Goal: Task Accomplishment & Management: Complete application form

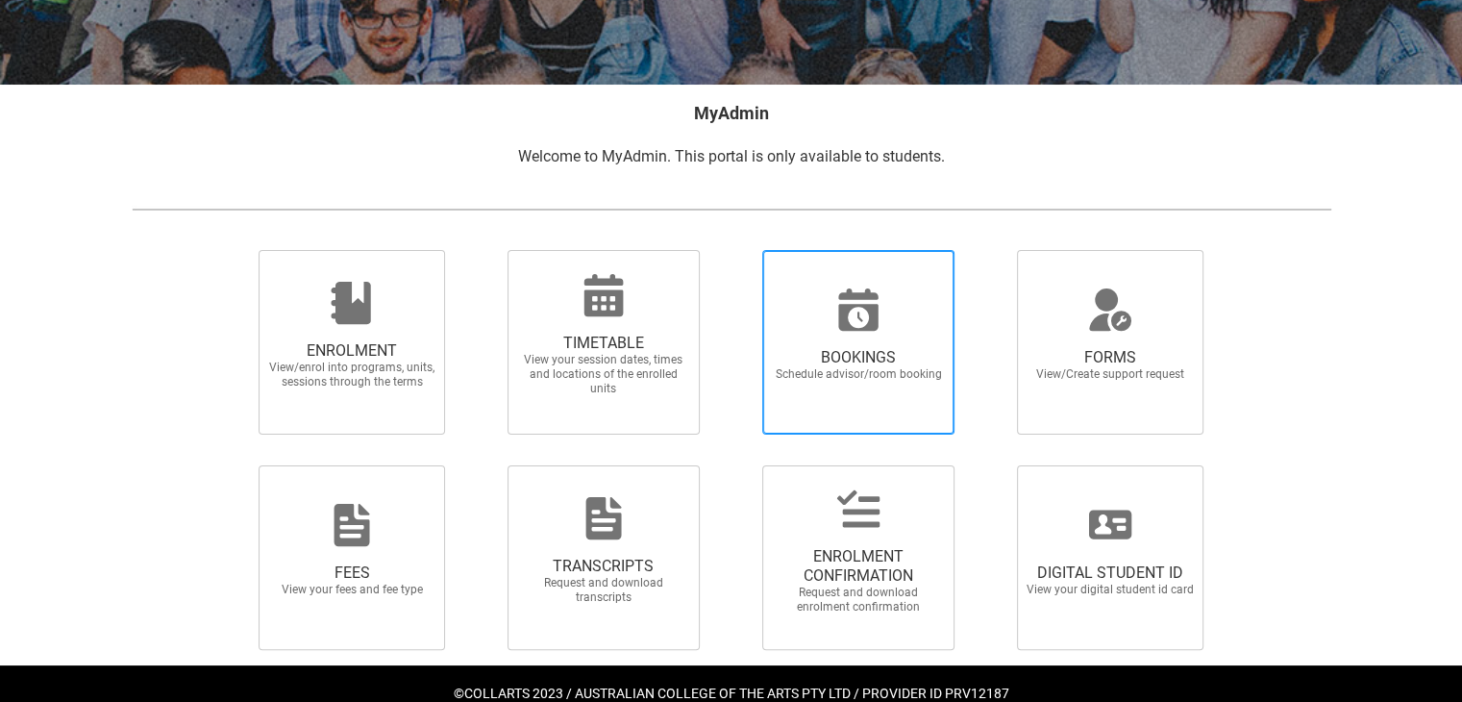
scroll to position [326, 0]
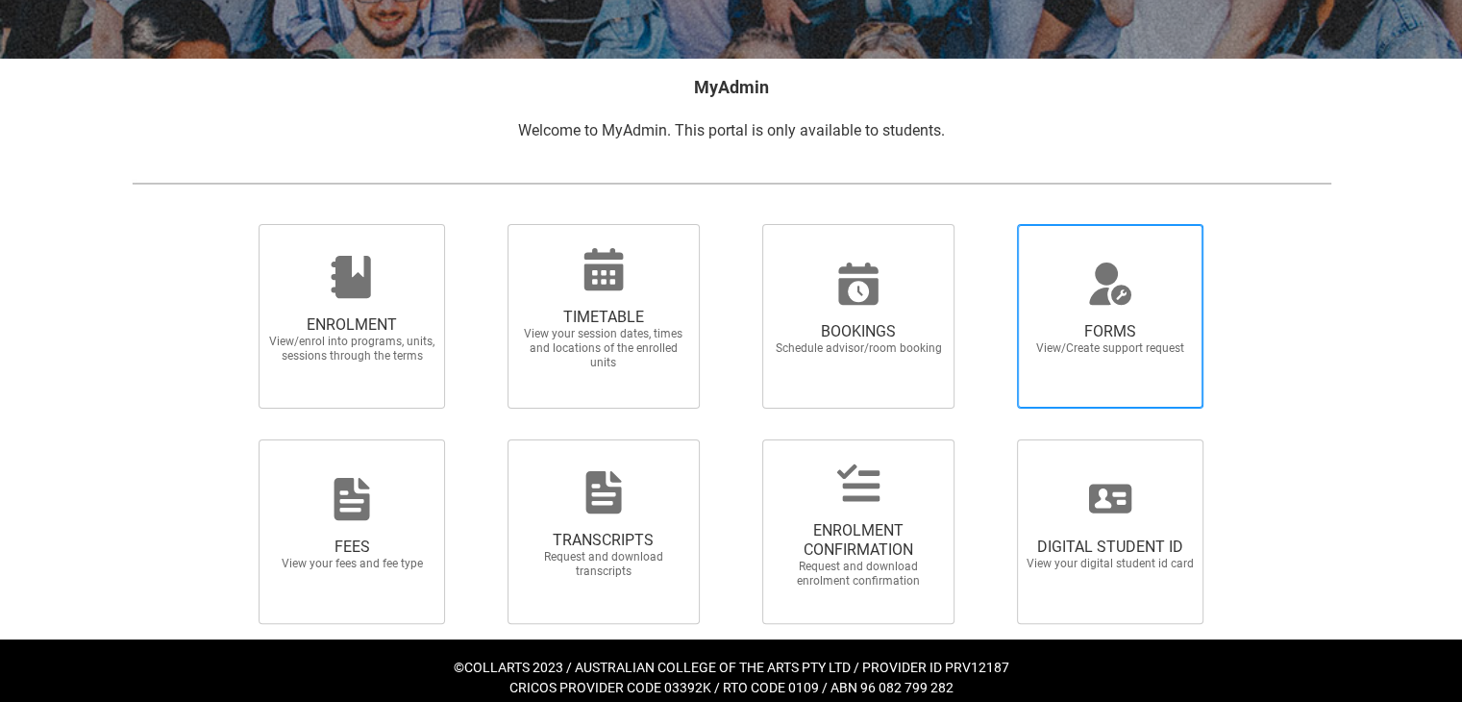
click at [1092, 281] on icon at bounding box center [1110, 283] width 46 height 46
click at [994, 224] on input "FORMS View/Create support request" at bounding box center [993, 223] width 1 height 1
radio input "true"
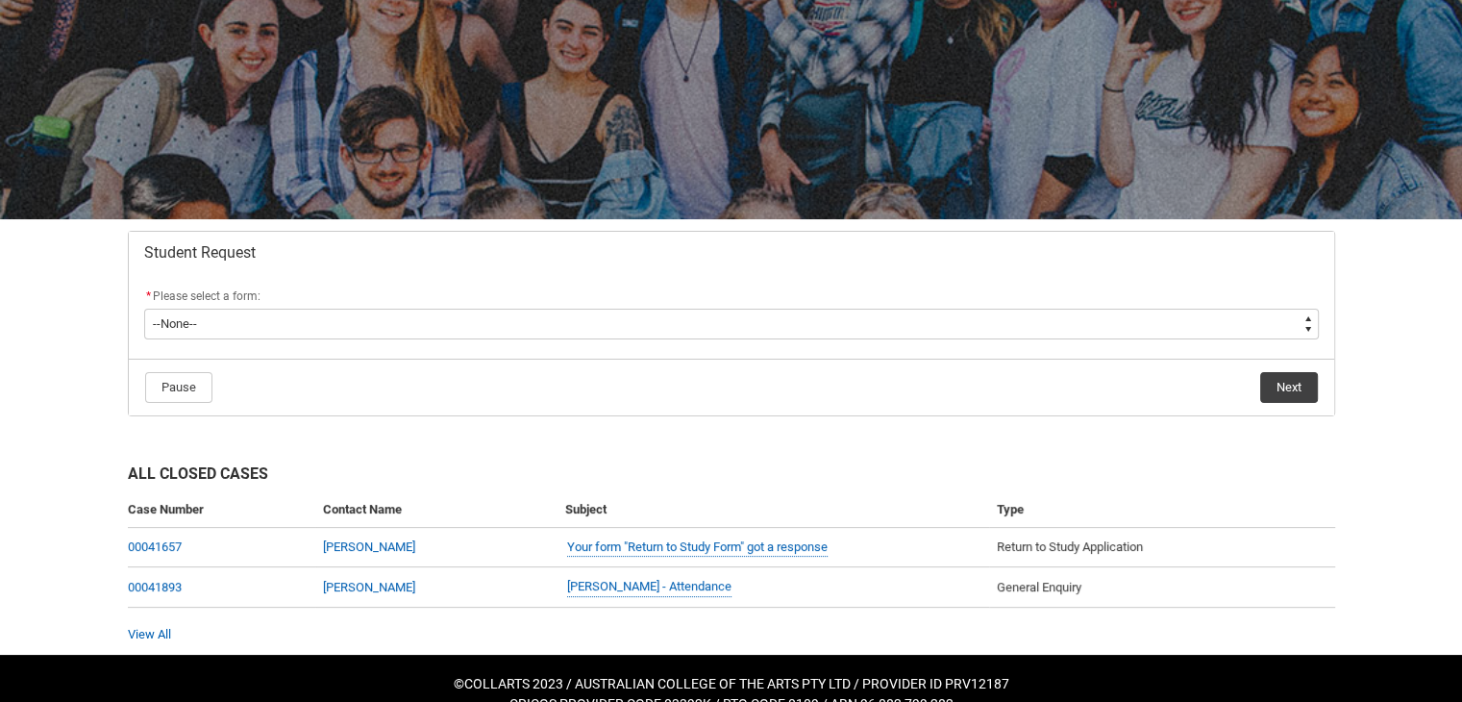
scroll to position [193, 0]
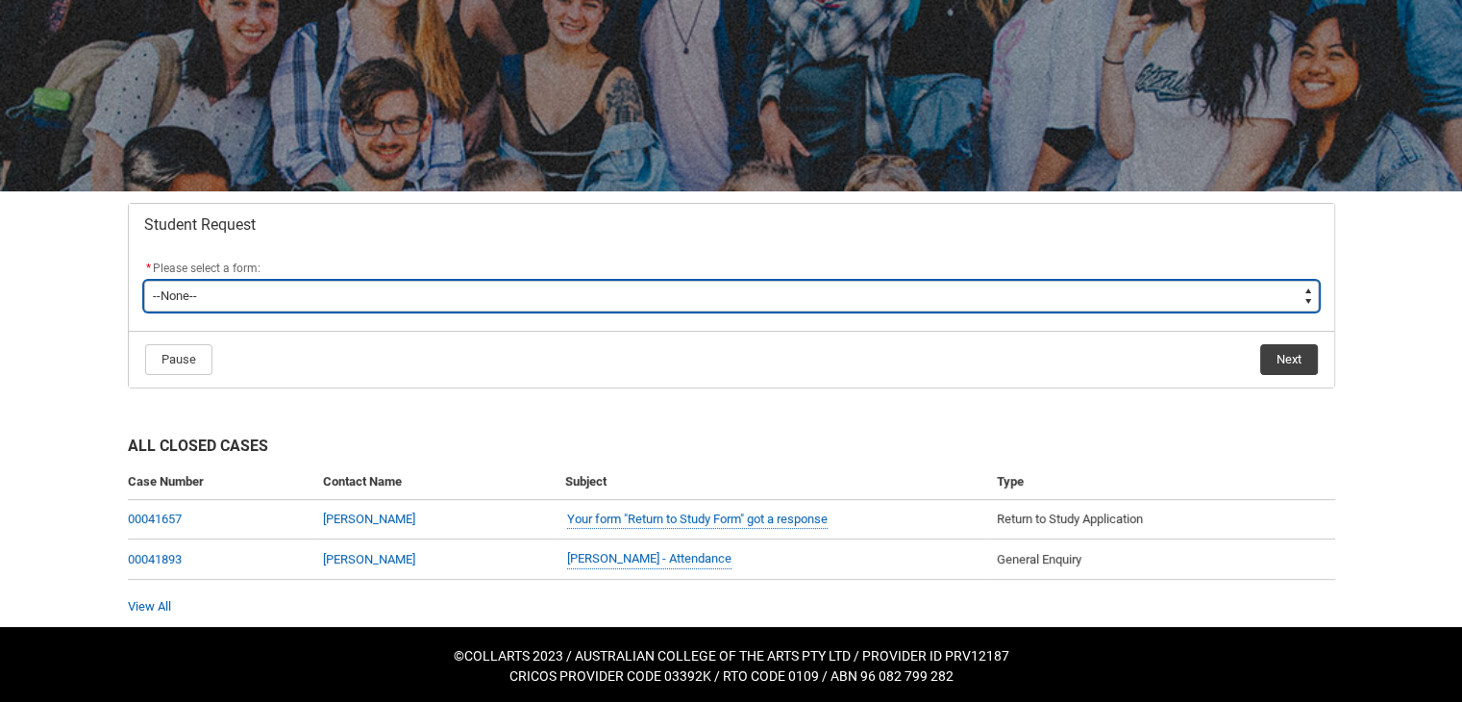
click at [381, 300] on select "--None-- Academic Transcript Application to Appeal Assignment Extension Change …" at bounding box center [731, 296] width 1175 height 31
type lightning-select "Deferral_Leave_of_Absence_Choice"
click at [144, 281] on select "--None-- Academic Transcript Application to Appeal Assignment Extension Change …" at bounding box center [731, 296] width 1175 height 31
select select "Deferral_Leave_of_Absence_Choice"
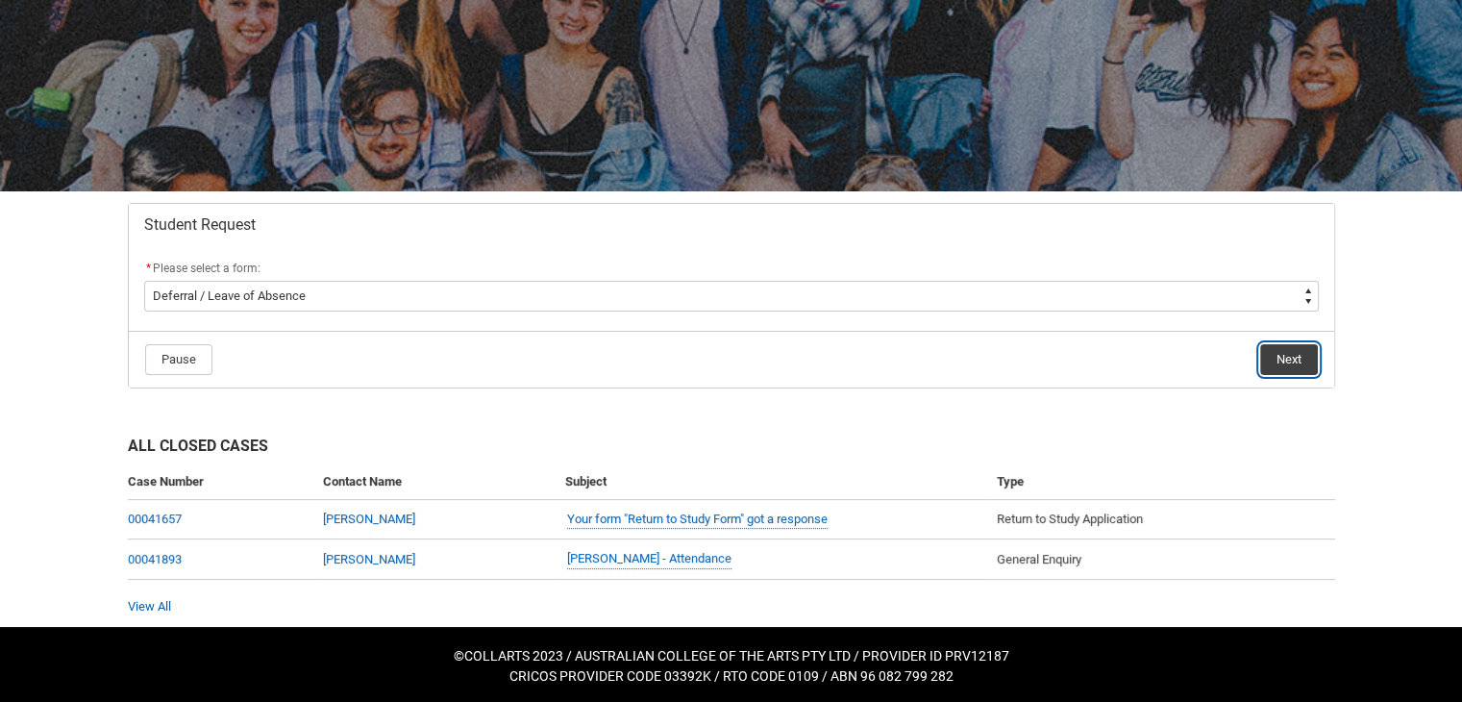
click at [1297, 362] on button "Next" at bounding box center [1289, 359] width 58 height 31
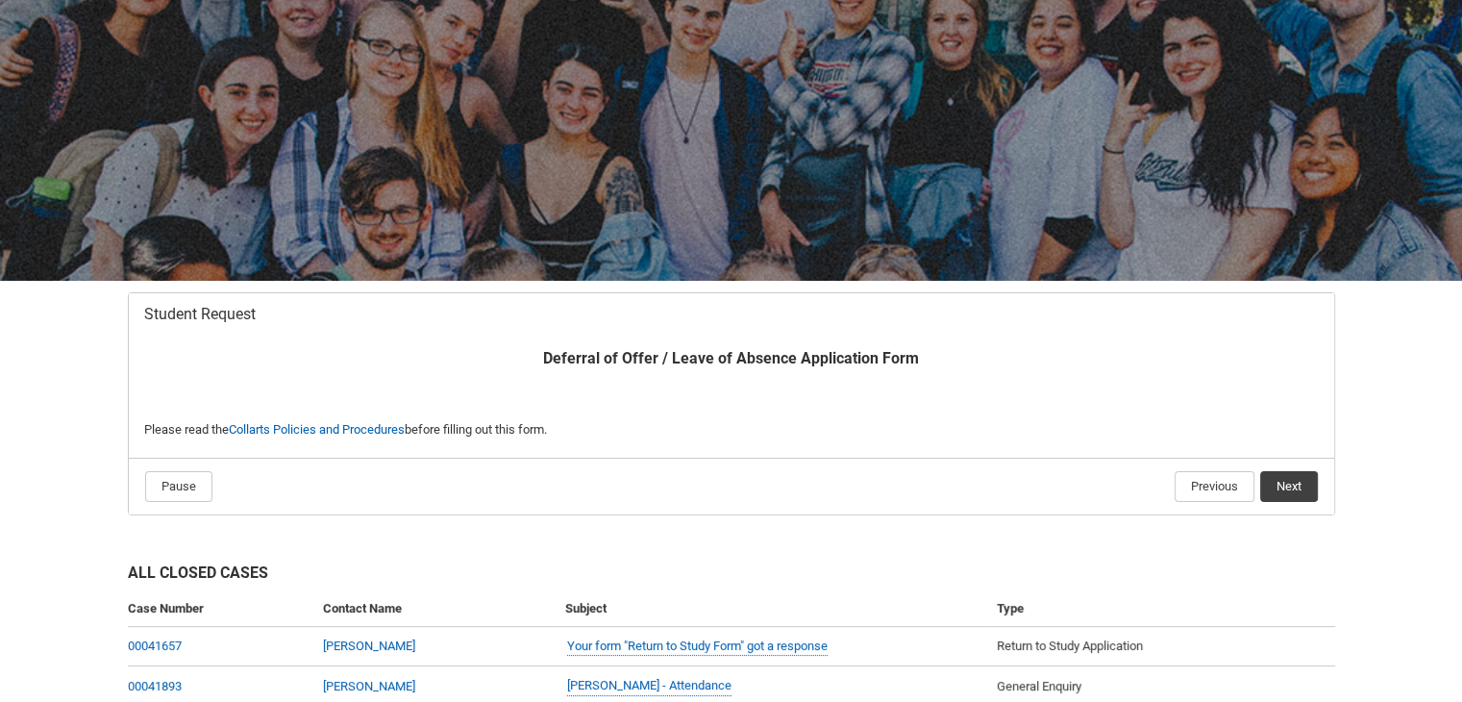
scroll to position [204, 0]
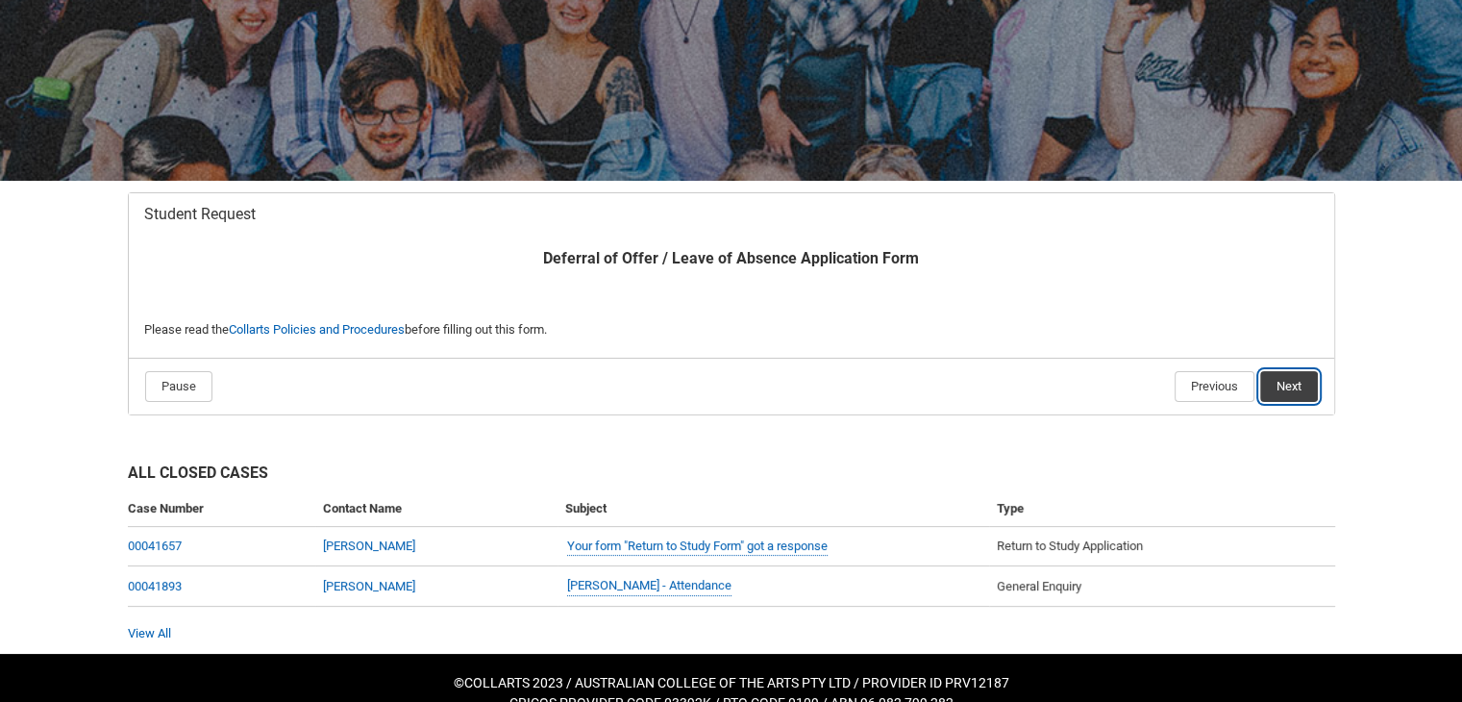
click at [1295, 385] on button "Next" at bounding box center [1289, 386] width 58 height 31
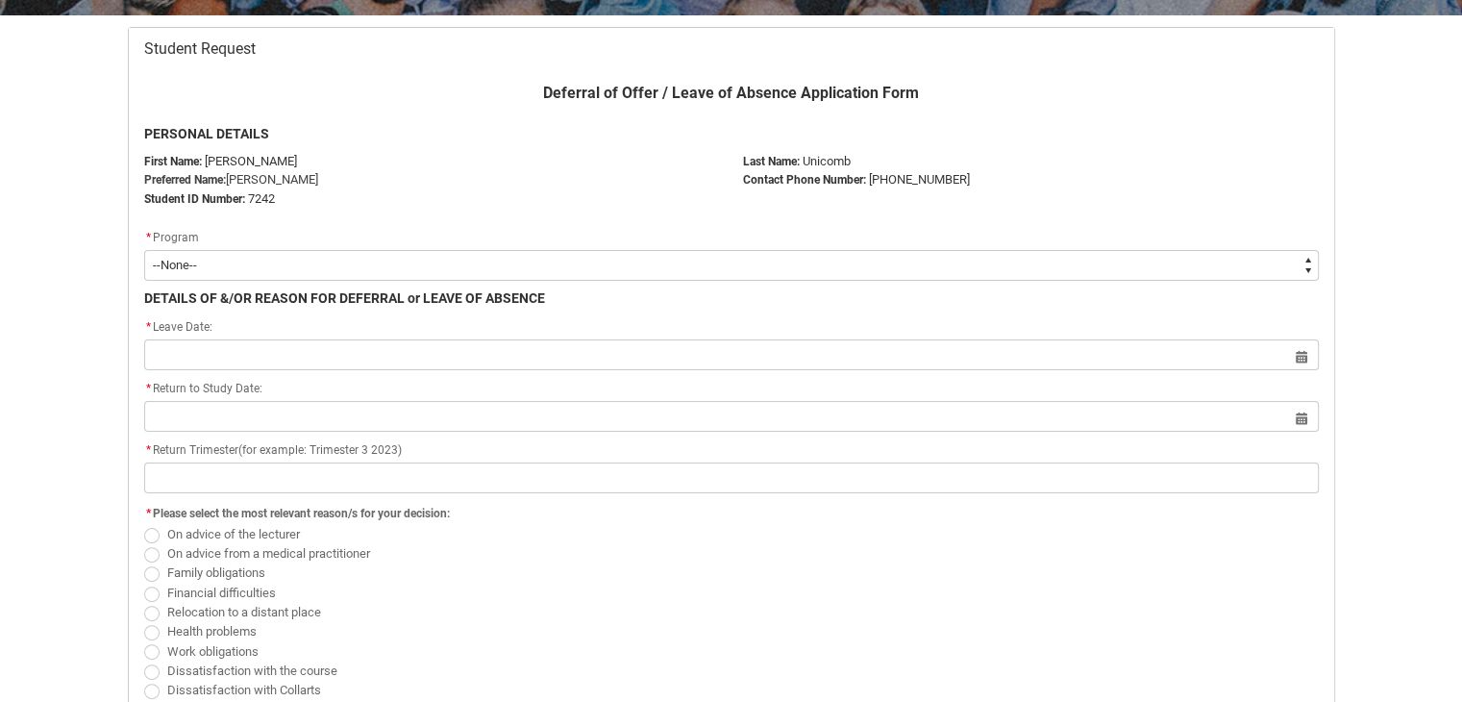
scroll to position [396, 0]
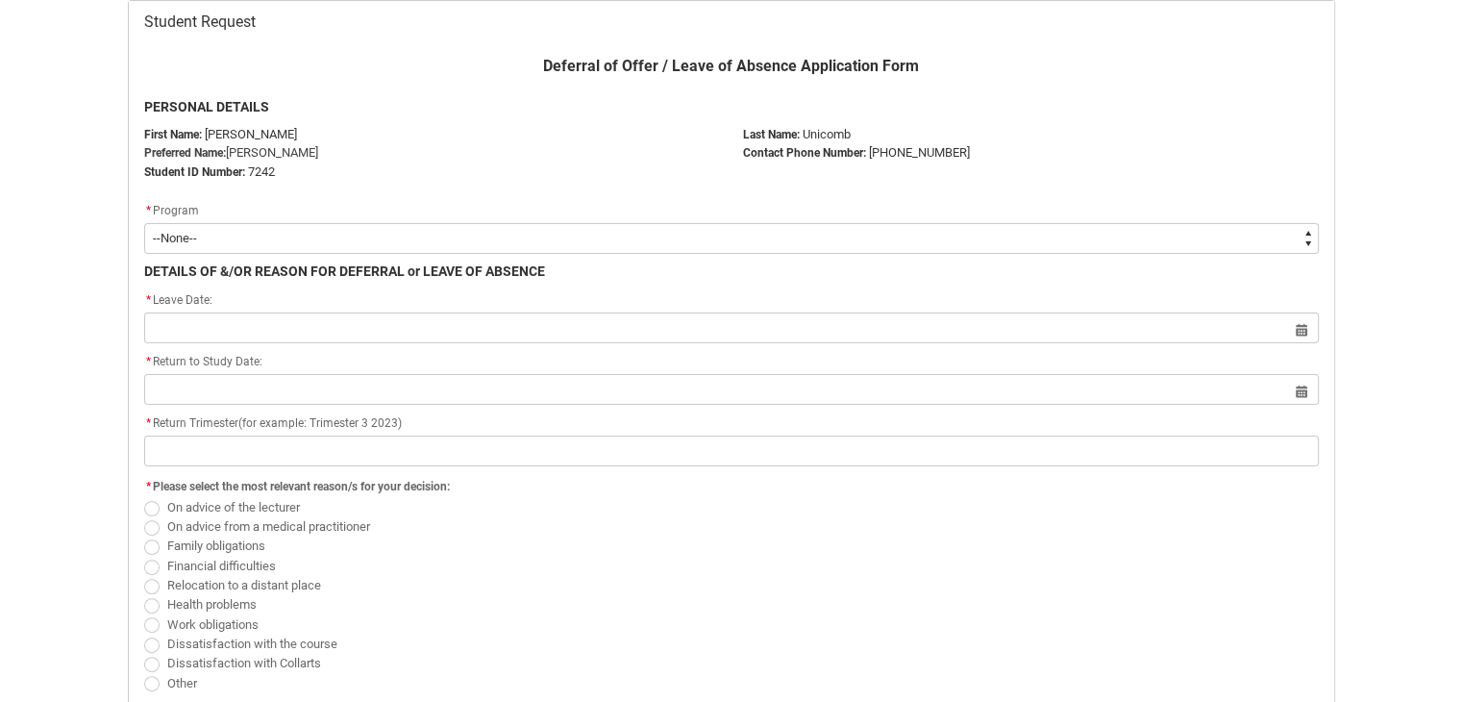
click at [183, 247] on select "--None-- Bachelor of Design (Fashion & Sustainability)" at bounding box center [731, 238] width 1175 height 31
type lightning-select "recordPicklist_ProgramEnrollment.a0jOZ000004HwV7YAK"
click at [144, 223] on select "--None-- Bachelor of Design (Fashion & Sustainability)" at bounding box center [731, 238] width 1175 height 31
select select "recordPicklist_ProgramEnrollment.a0jOZ000004HwV7YAK"
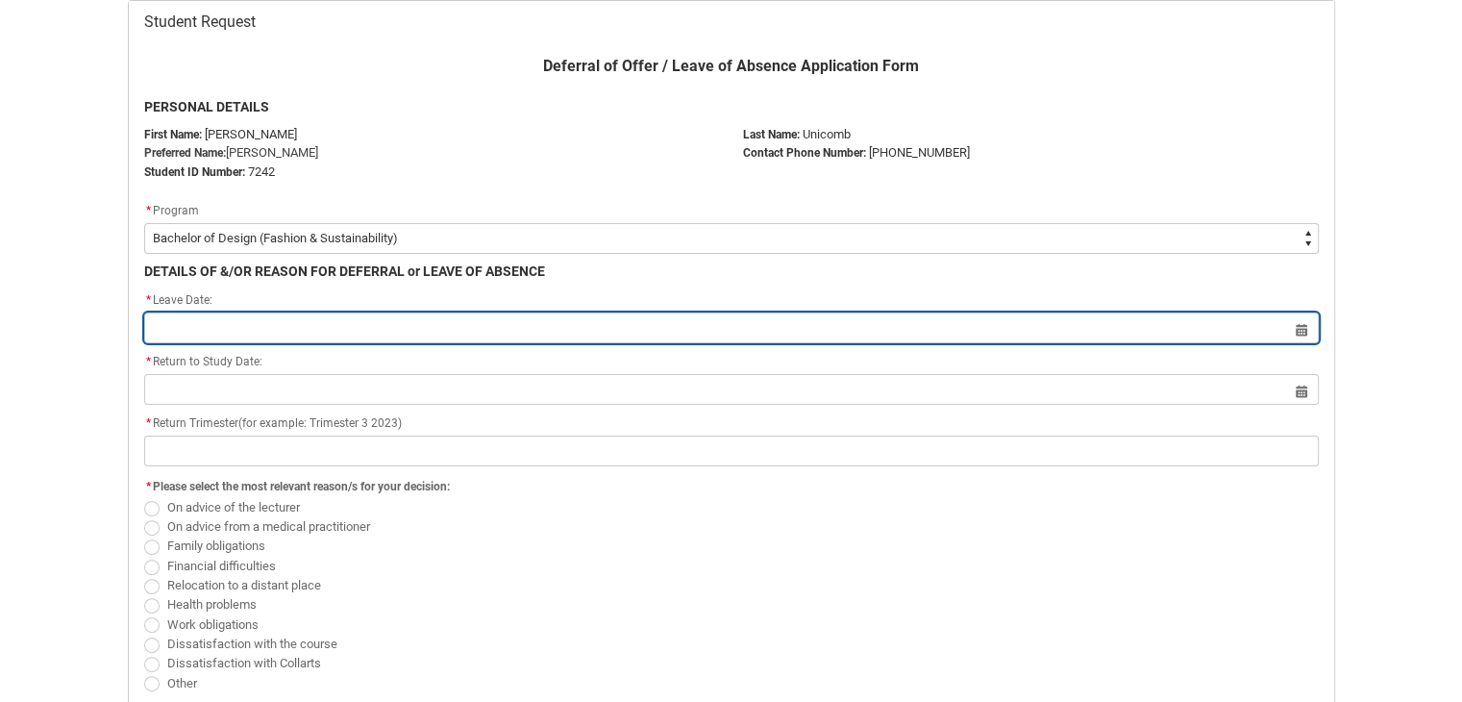
click at [210, 324] on input "Redu_Student_Request flow" at bounding box center [731, 327] width 1175 height 31
select select "2025"
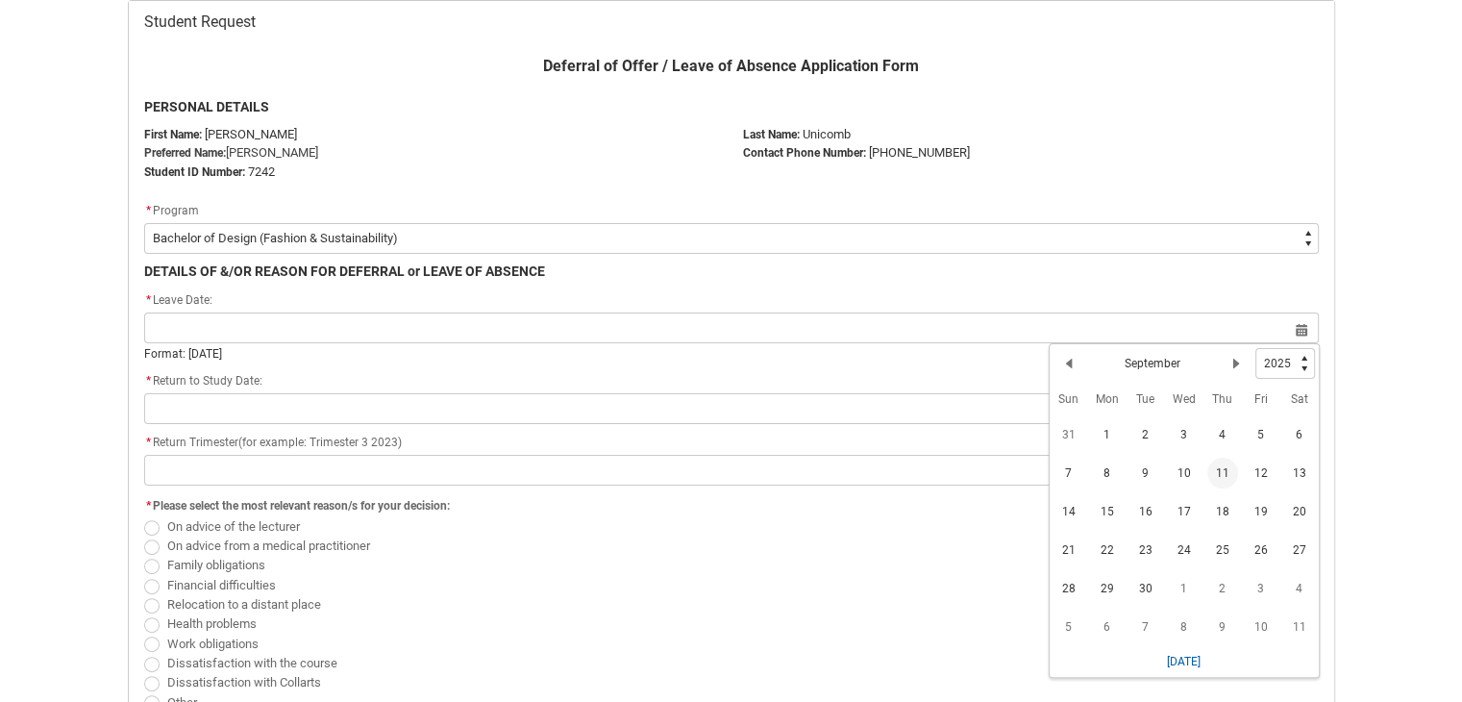
click at [1223, 464] on span "11" at bounding box center [1222, 473] width 31 height 31
type lightning-datepicker "[DATE]"
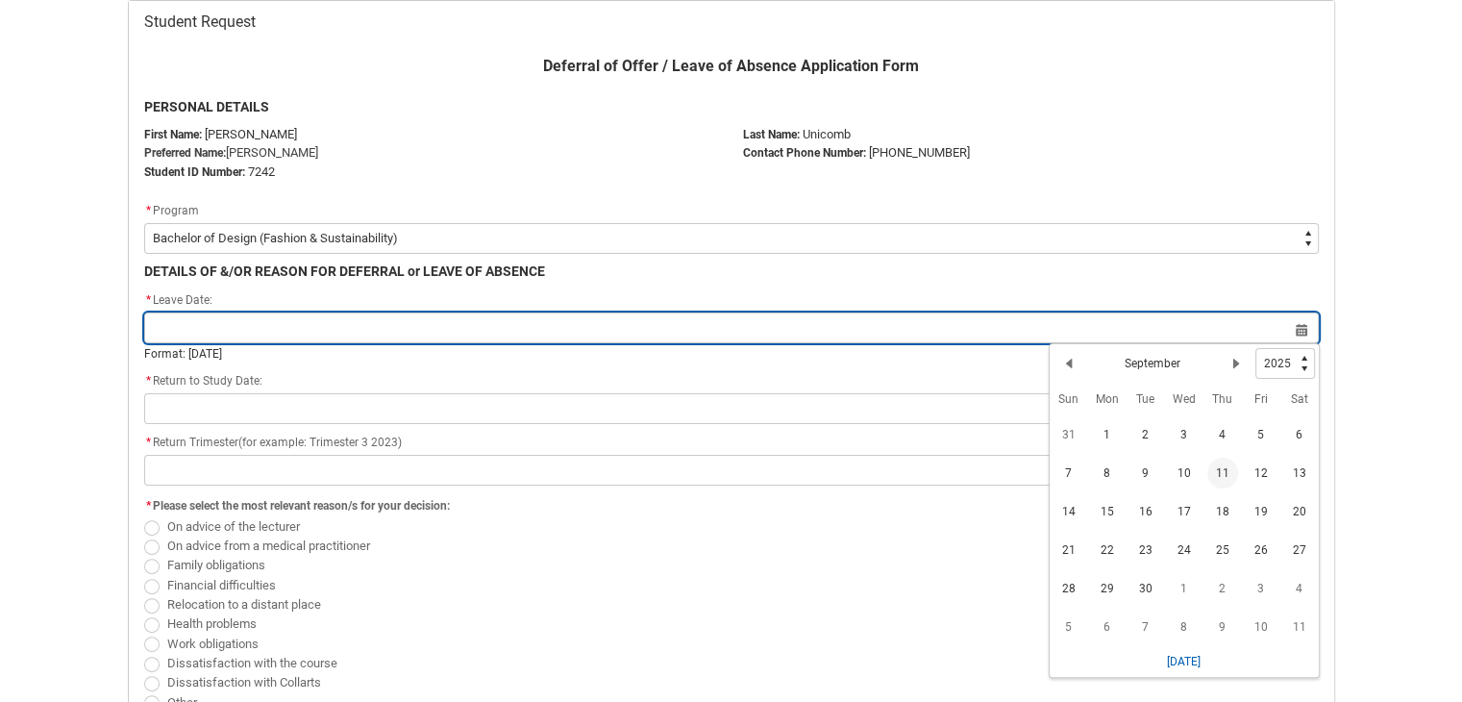
type lightning-input "[DATE]"
type input "[DATE]"
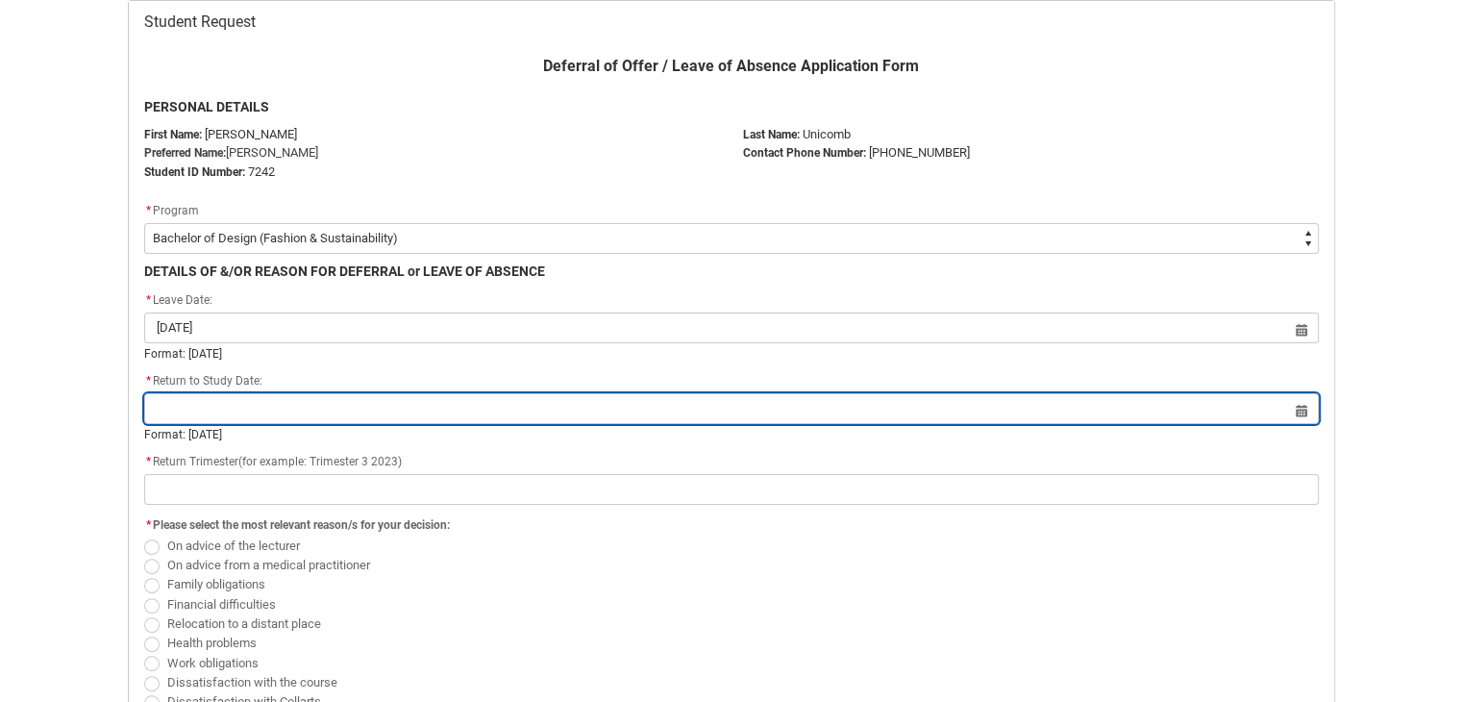
click at [579, 409] on input "Redu_Student_Request flow" at bounding box center [731, 408] width 1175 height 31
select select "2025"
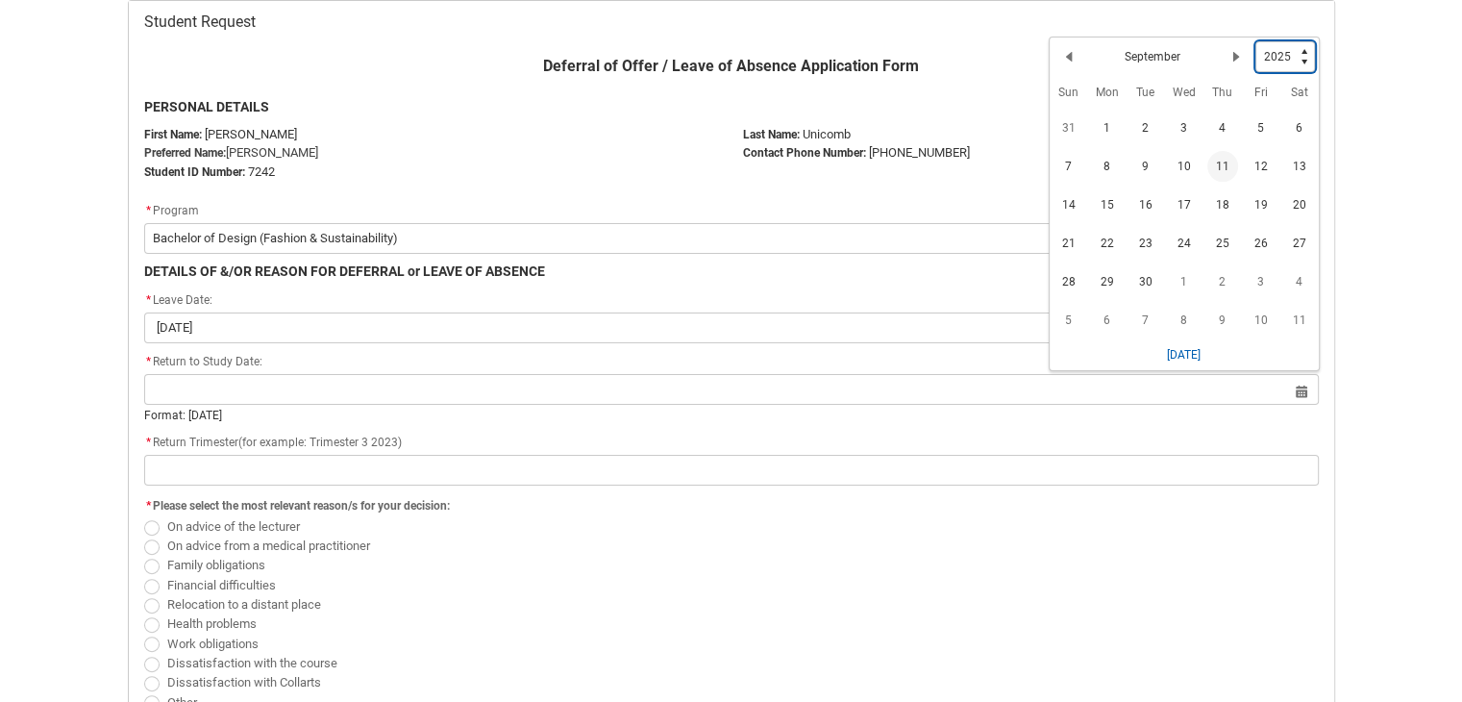
click at [1294, 52] on select "1925 1926 1927 1928 1929 1930 1931 1932 1933 1934 1935 1936 1937 1938 1939 1940…" at bounding box center [1285, 56] width 60 height 31
type lightning-select "2026"
click at [1255, 41] on select "1925 1926 1927 1928 1929 1930 1931 1932 1933 1934 1935 1936 1937 1938 1939 1940…" at bounding box center [1285, 56] width 60 height 31
select select "2026"
click at [1217, 57] on div "Previous Month September Next Month" at bounding box center [1155, 60] width 202 height 31
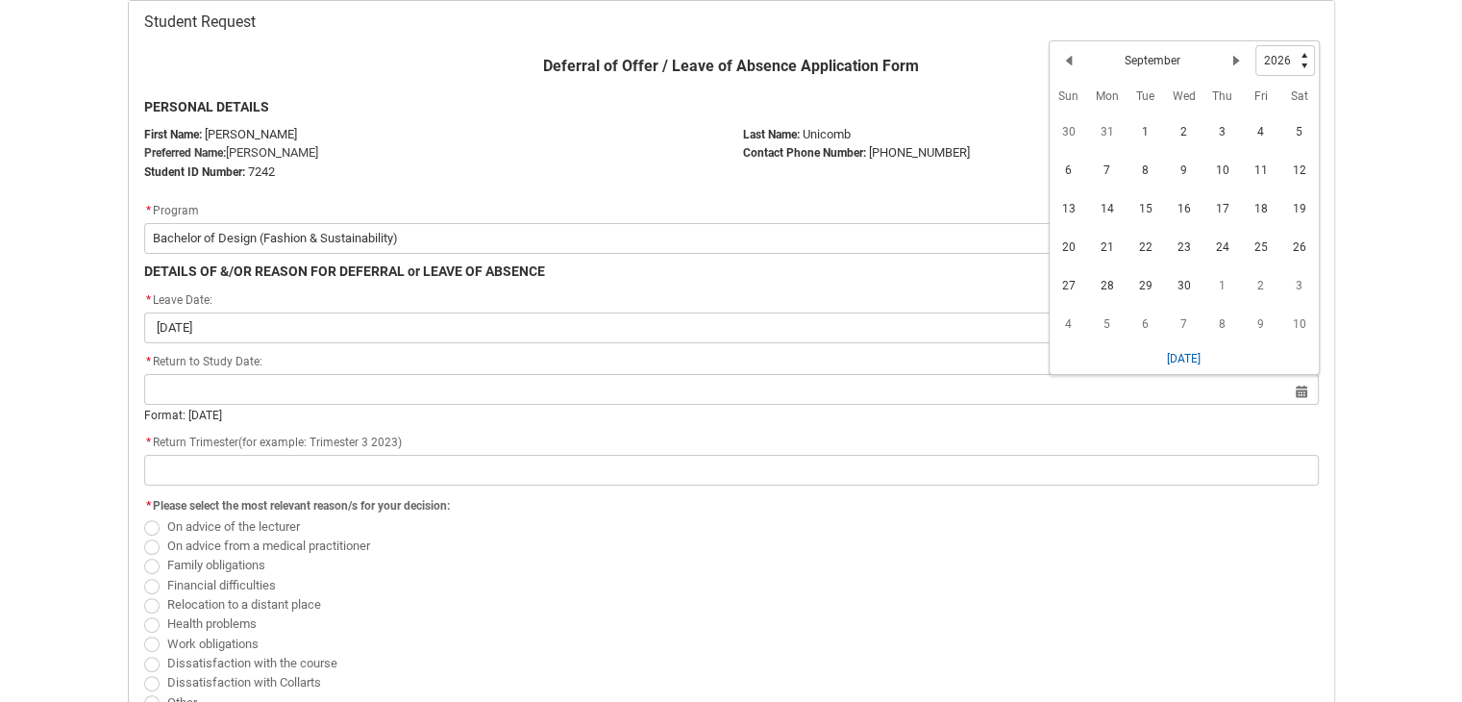
click at [1156, 47] on div "Previous Month September Next Month" at bounding box center [1155, 60] width 202 height 31
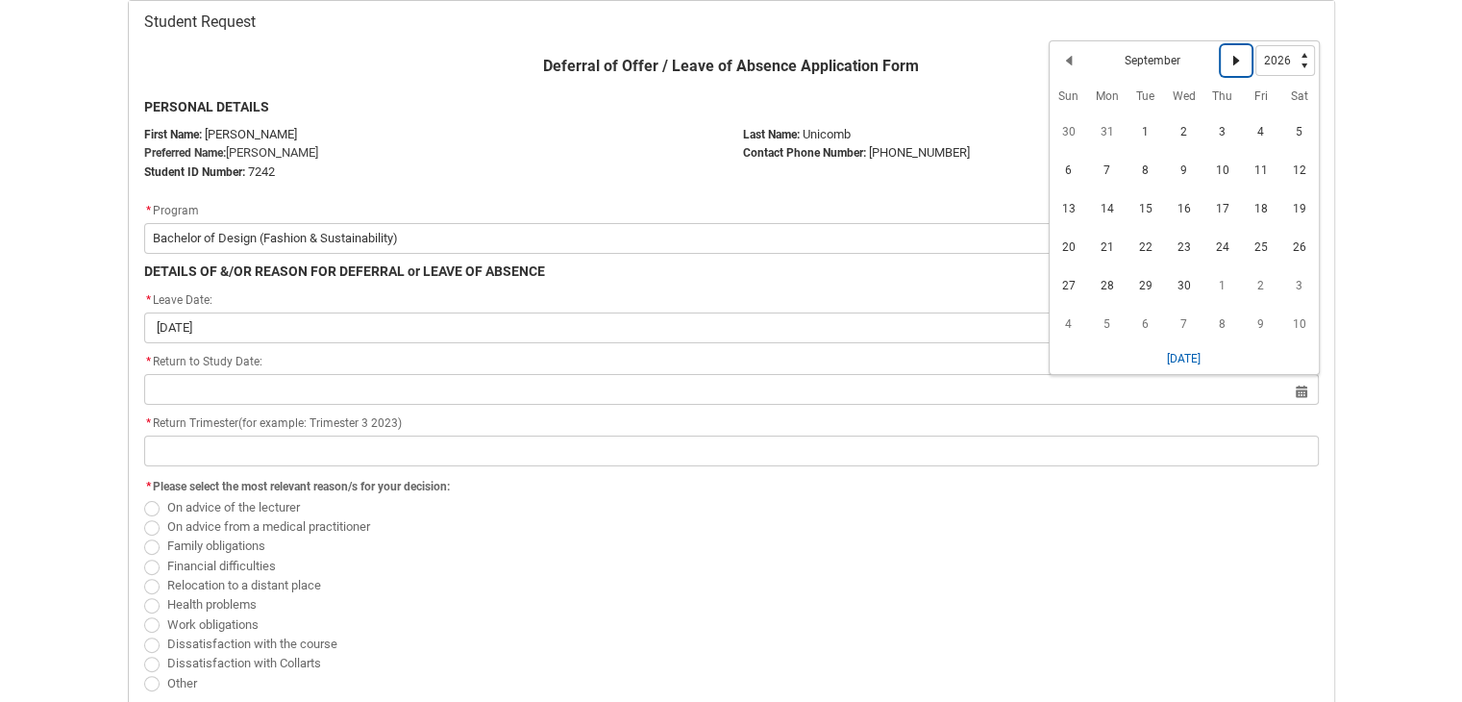
click at [1231, 59] on lightning-primitive-icon "Date picker: September" at bounding box center [1235, 60] width 13 height 13
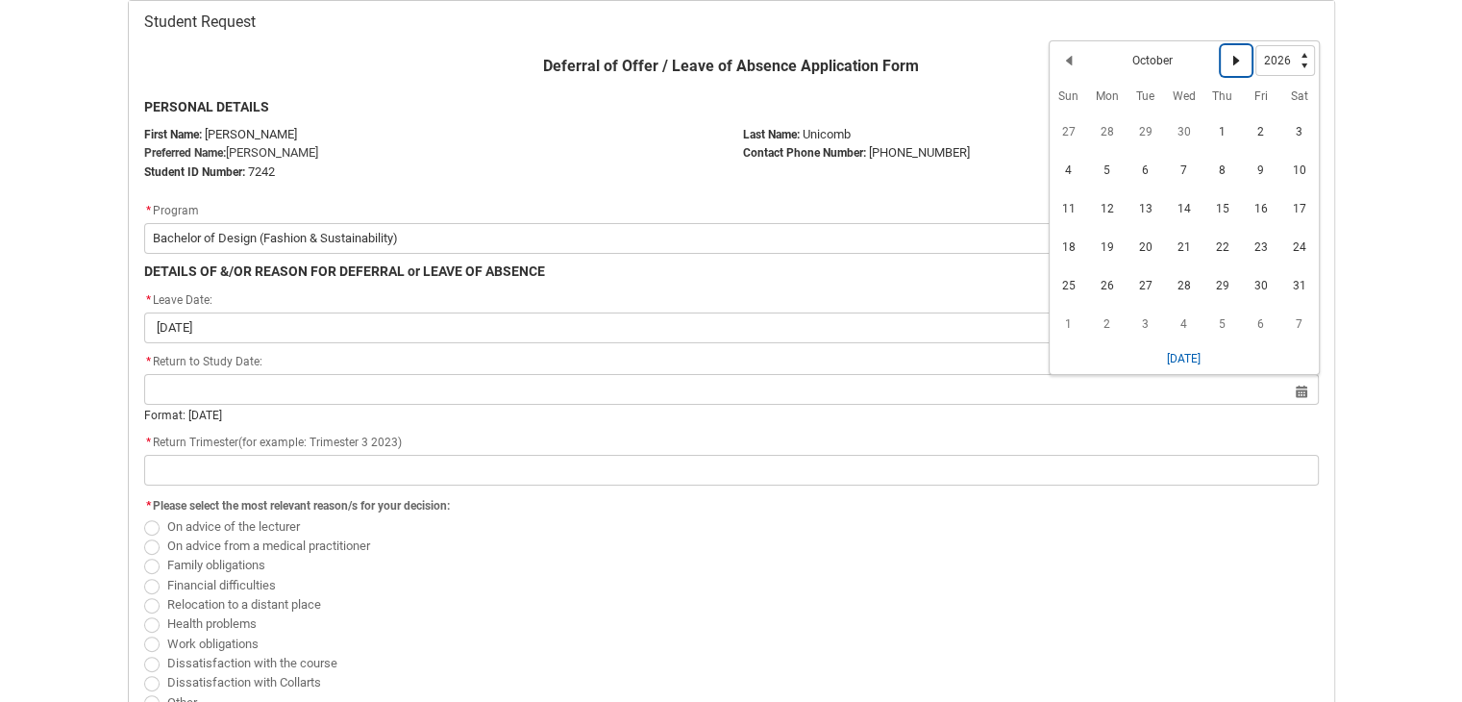
click at [1231, 59] on lightning-primitive-icon "Date picker: October" at bounding box center [1235, 60] width 13 height 13
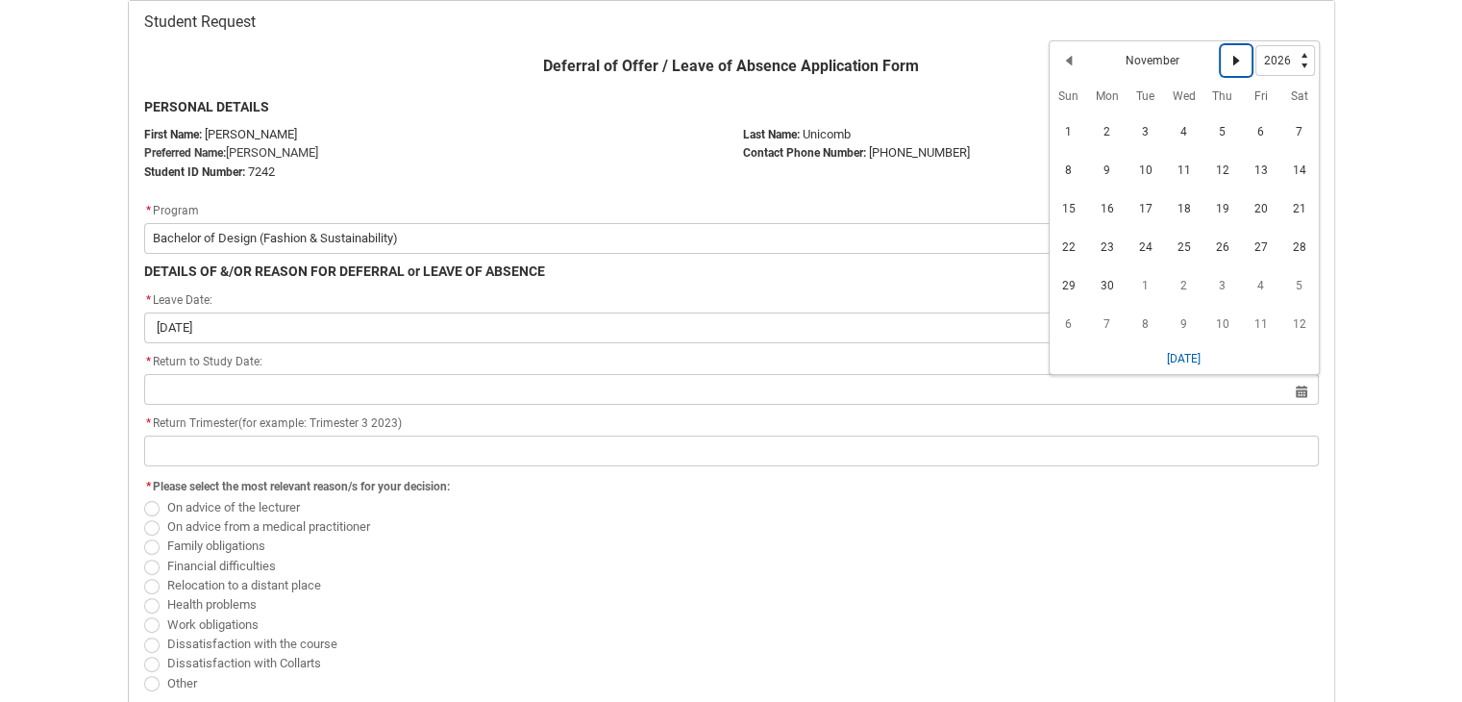
click at [1231, 59] on lightning-primitive-icon "Date picker: November" at bounding box center [1235, 60] width 13 height 13
click at [1215, 275] on span "31" at bounding box center [1222, 285] width 31 height 31
type lightning-datepicker "[DATE]"
type lightning-input "[DATE]"
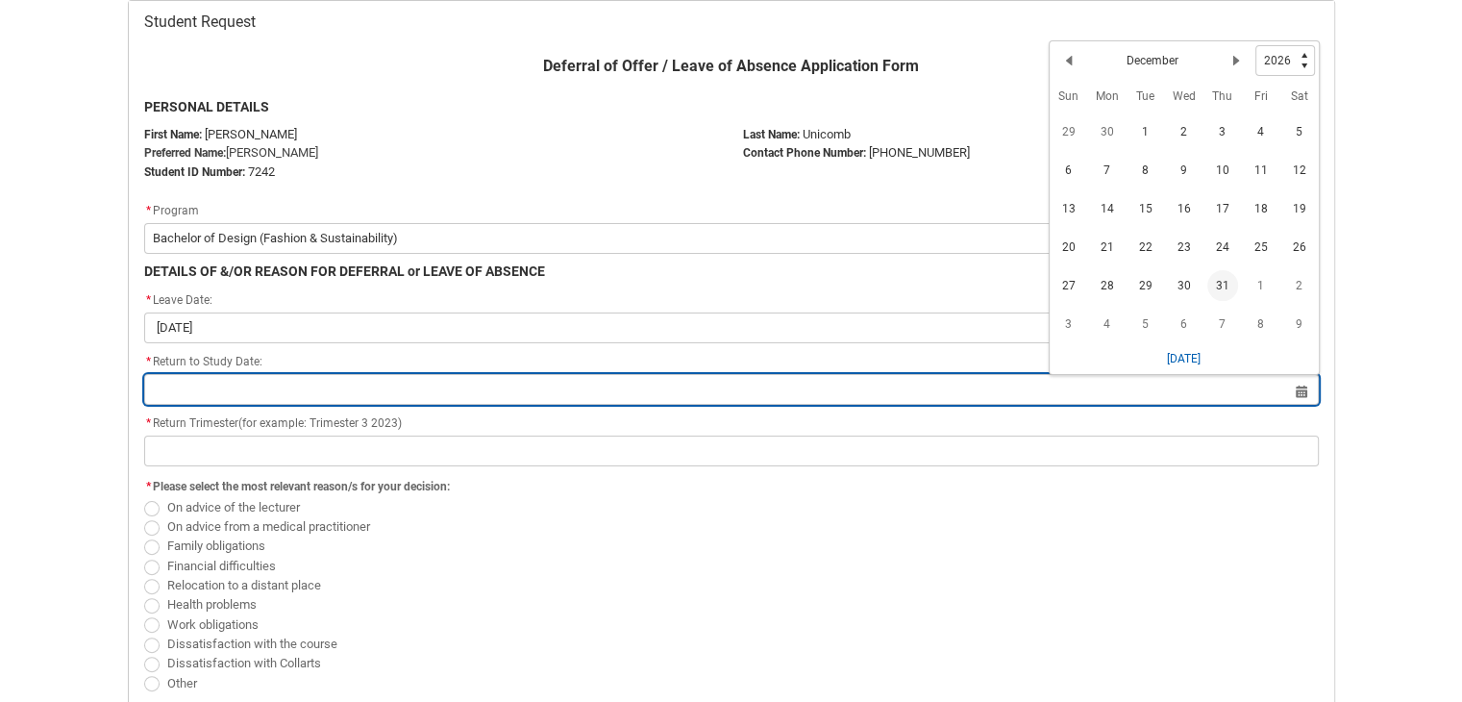
type input "[DATE]"
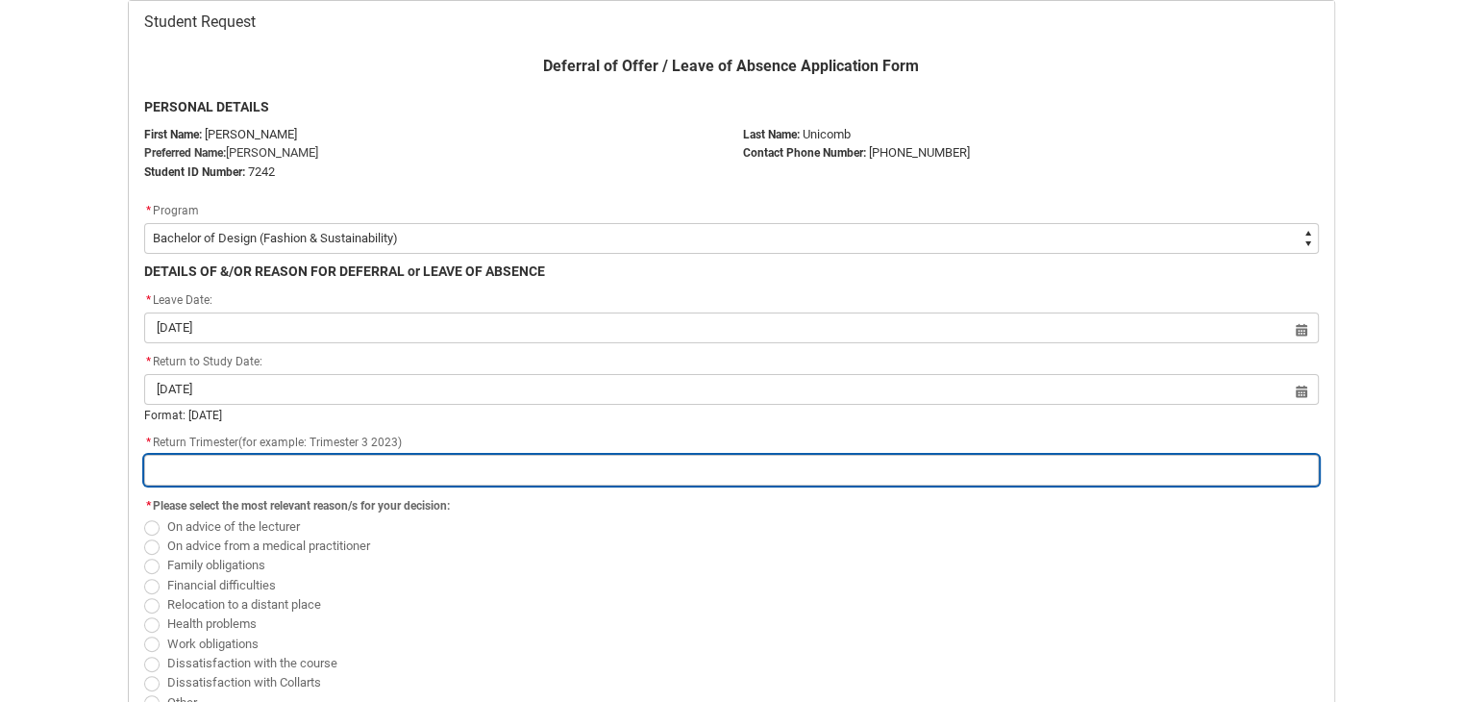
click at [204, 473] on input "Redu_Student_Request flow" at bounding box center [731, 470] width 1175 height 31
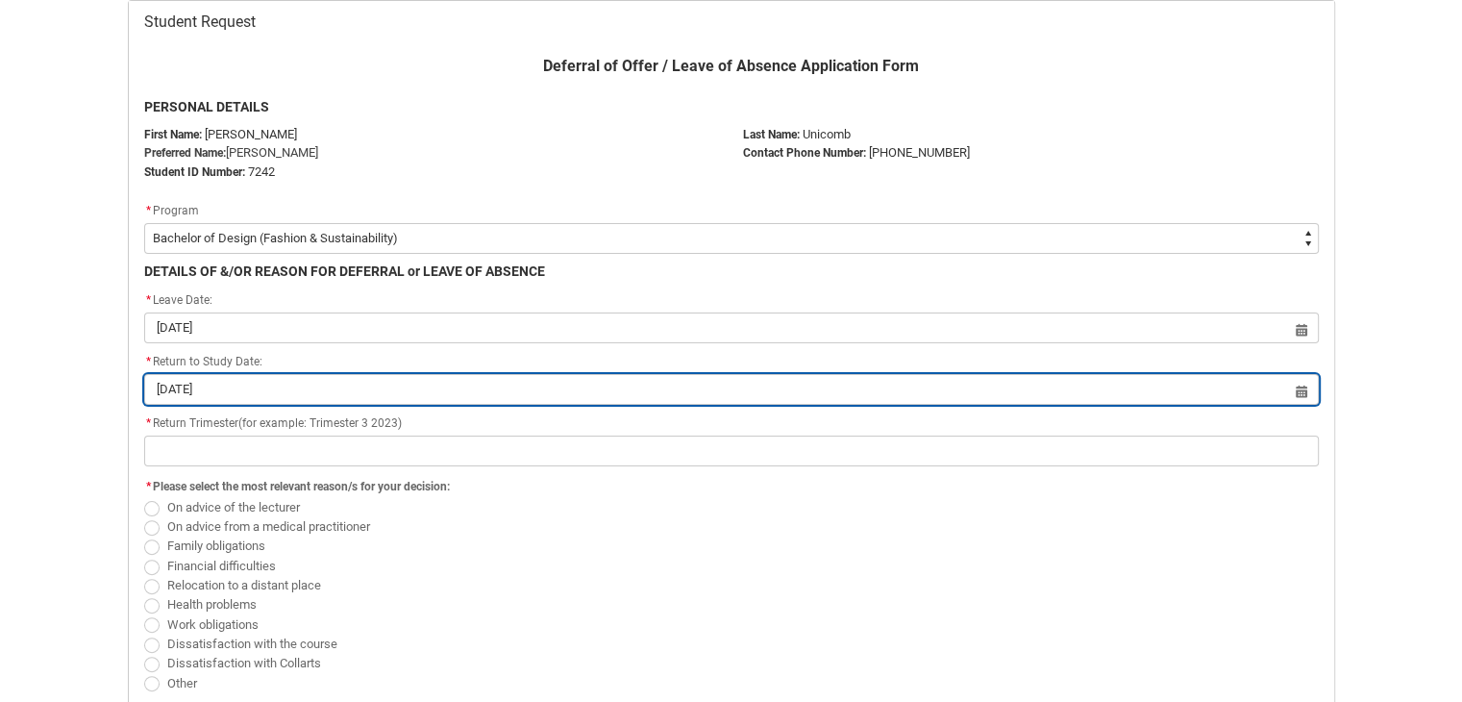
click at [256, 393] on input "[DATE]" at bounding box center [731, 389] width 1175 height 31
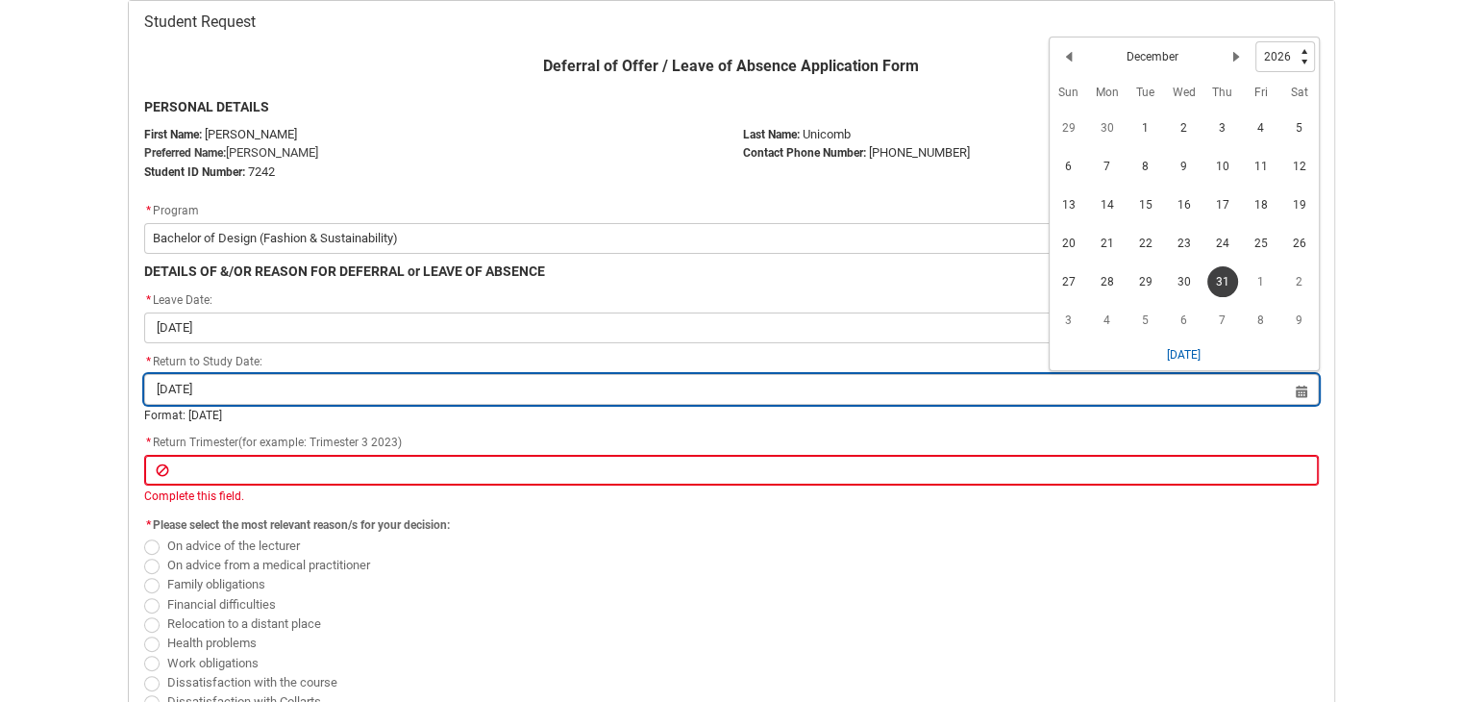
click at [256, 393] on input "[DATE]" at bounding box center [731, 389] width 1175 height 31
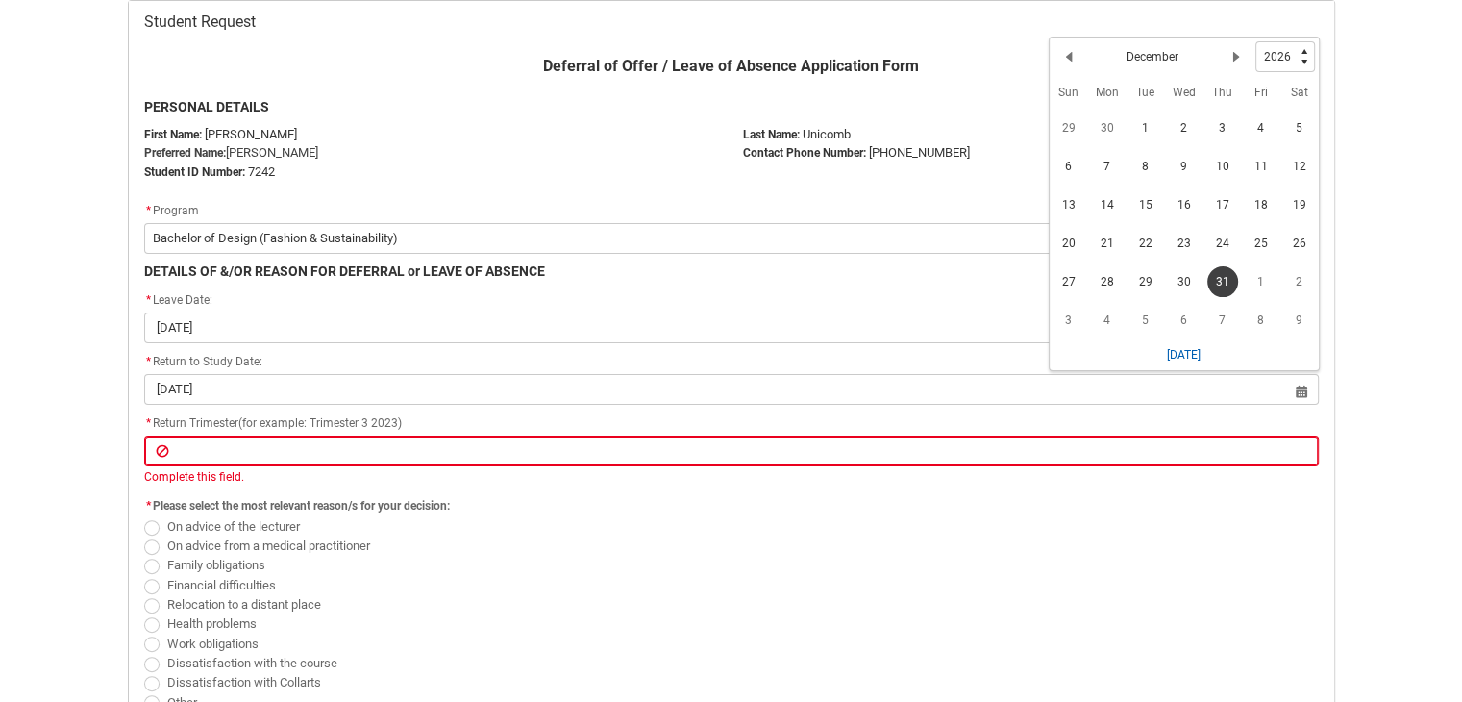
click at [1178, 37] on div "Previous Month December Next Month Pick a Year [DATE] 1926 1927 1928 1929 1930 …" at bounding box center [1184, 56] width 269 height 38
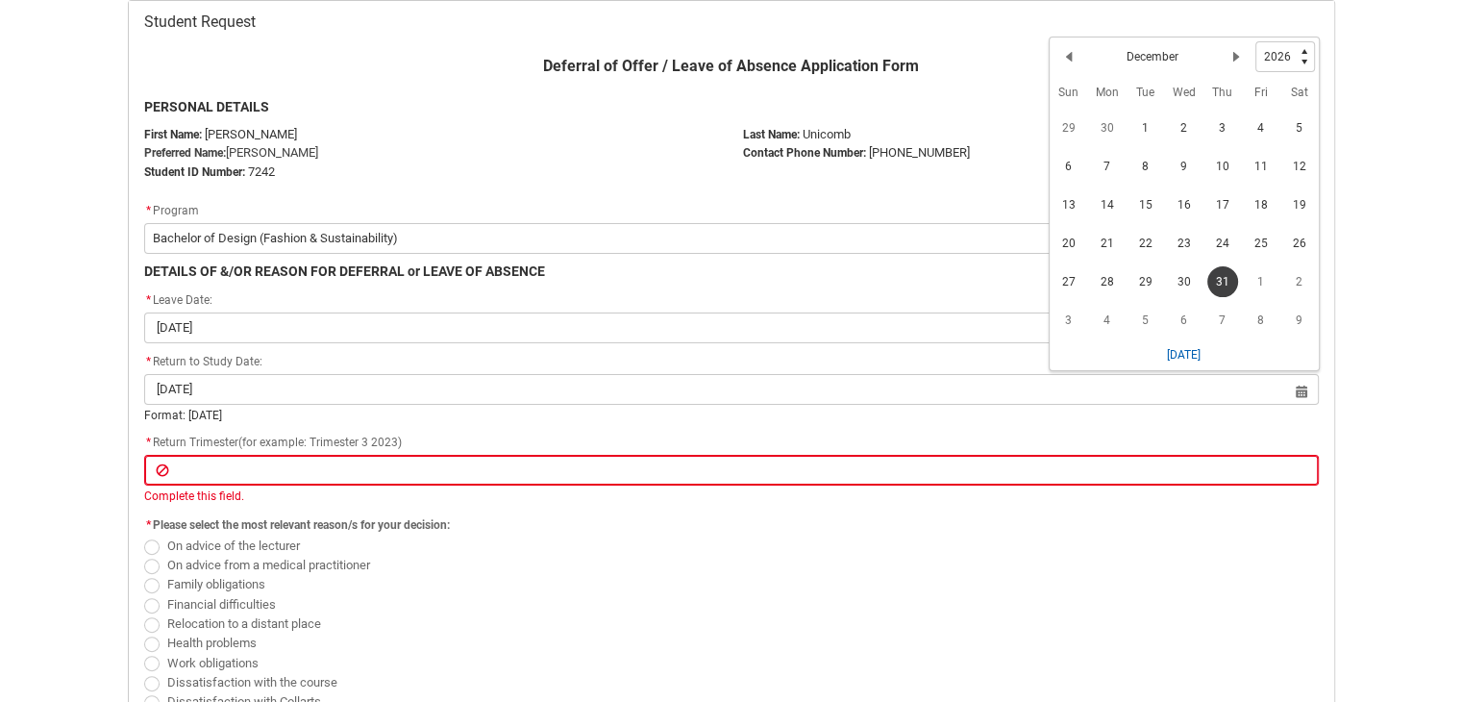
click at [1138, 59] on h2 "December" at bounding box center [1153, 56] width 52 height 17
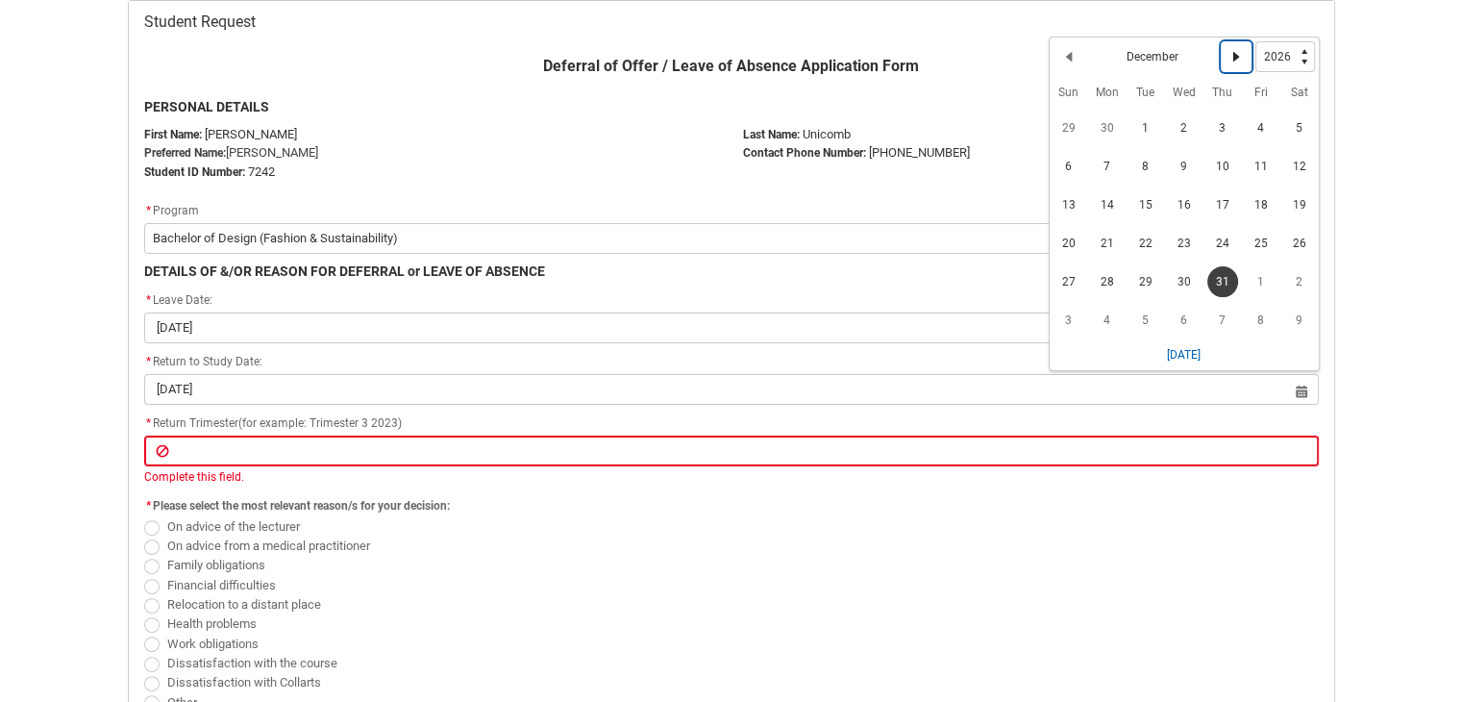
click at [1238, 47] on button "Next Month" at bounding box center [1236, 56] width 31 height 31
select select "2027"
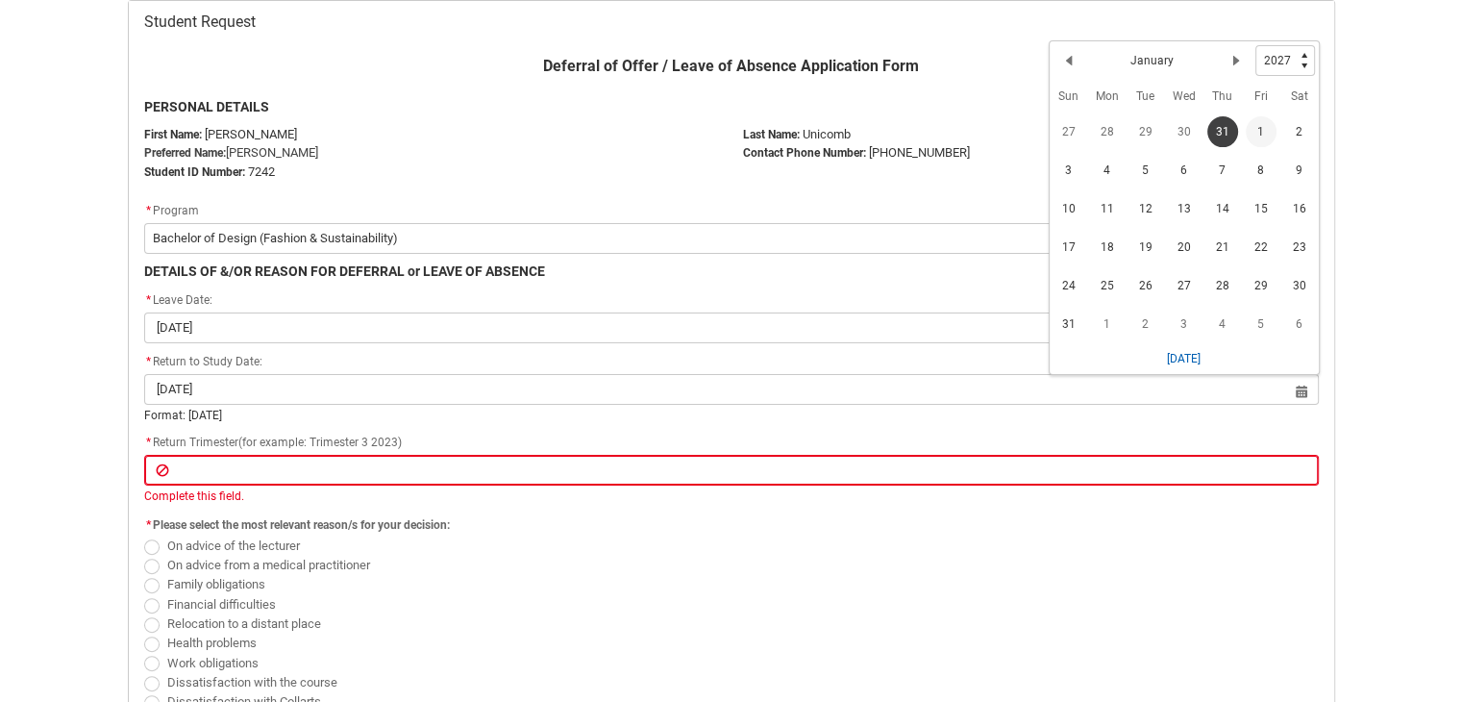
click at [1254, 124] on span "1" at bounding box center [1261, 131] width 31 height 31
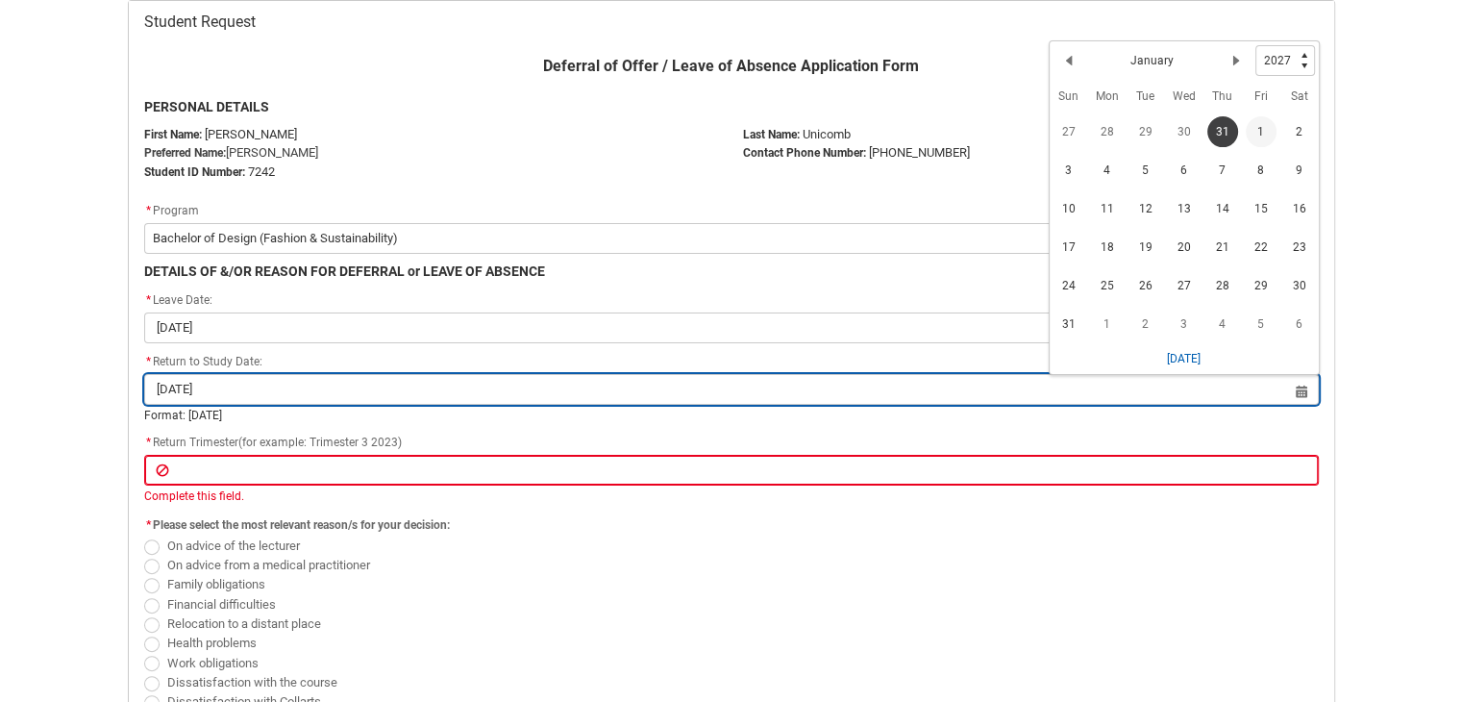
type lightning-datepicker "[DATE]"
type lightning-input "[DATE]"
type input "[DATE]"
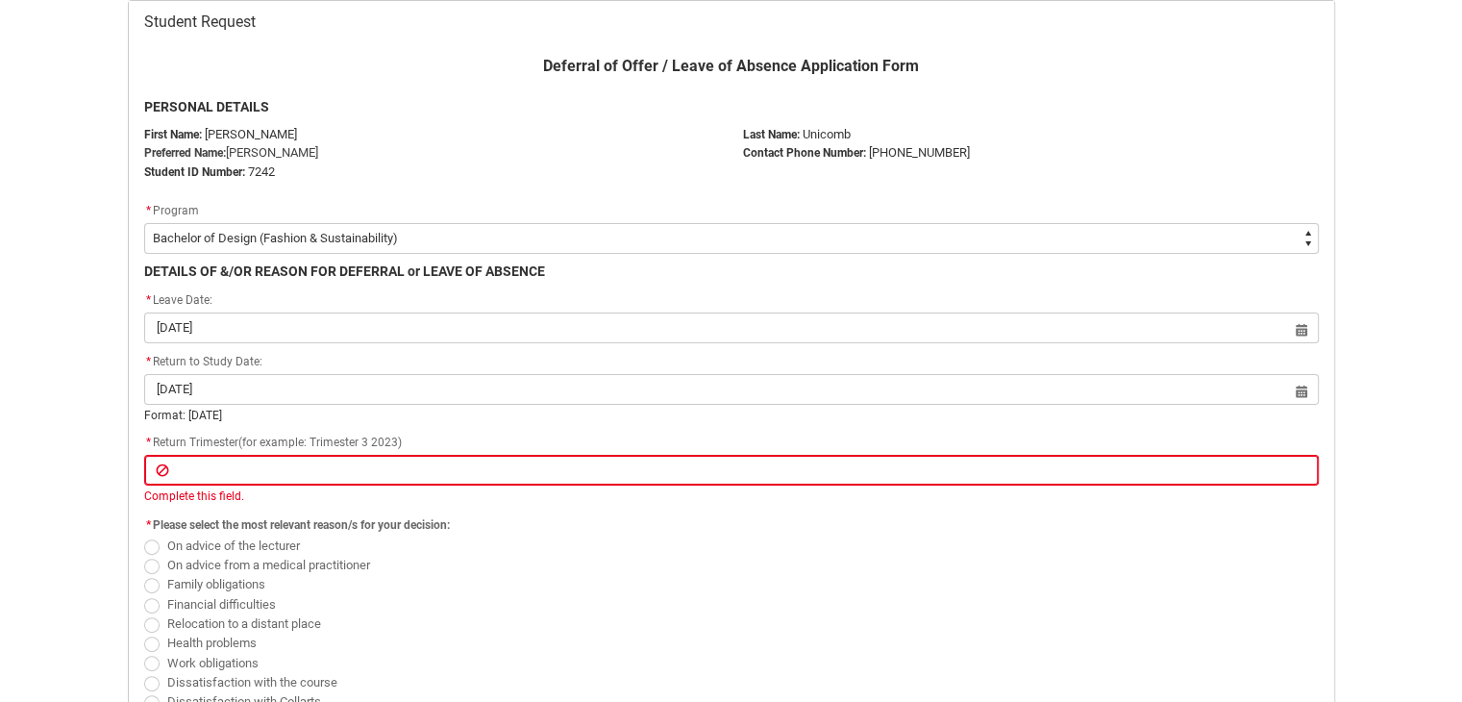
click at [1254, 125] on p "Last Name: [PERSON_NAME]" at bounding box center [1031, 134] width 576 height 19
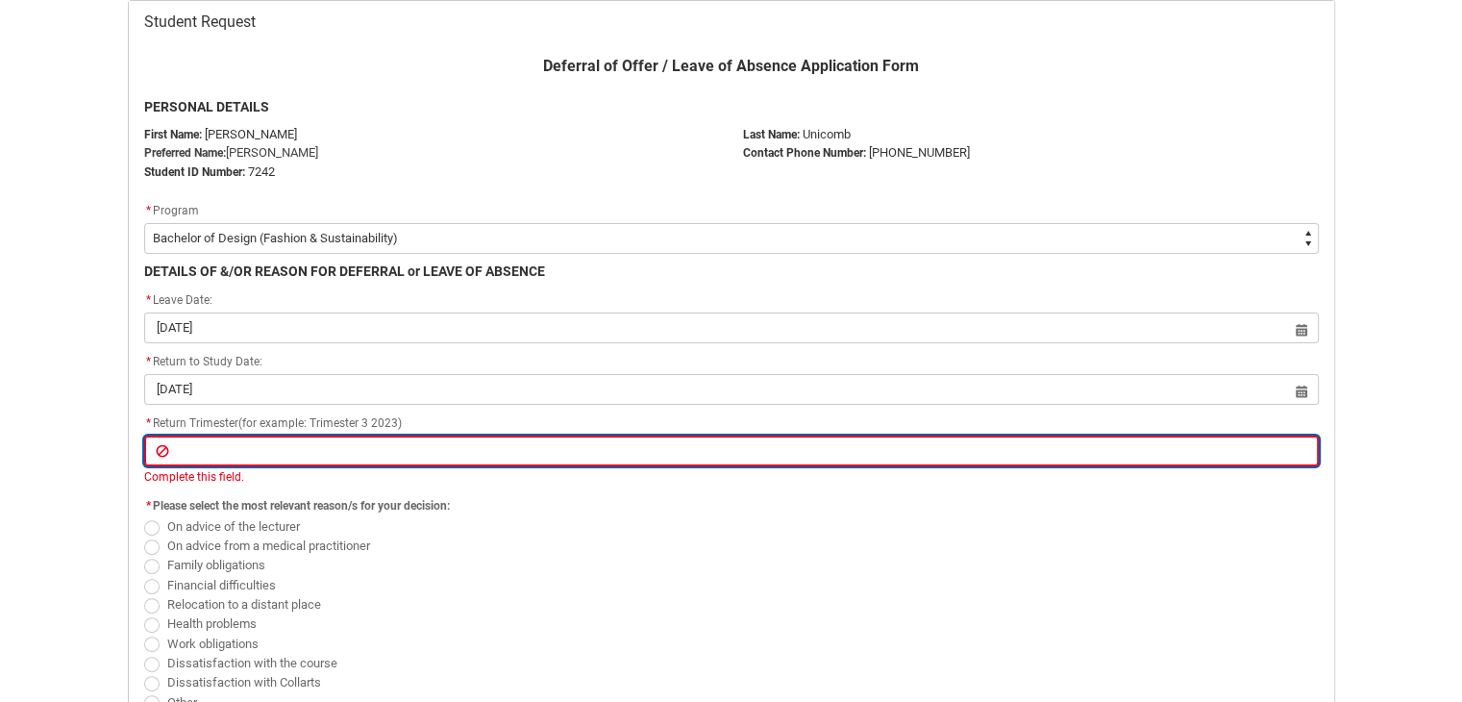
click at [156, 456] on input "Redu_Student_Request flow" at bounding box center [731, 450] width 1175 height 31
drag, startPoint x: 301, startPoint y: 452, endPoint x: 412, endPoint y: 439, distance: 112.2
click at [345, 450] on input "Redu_Student_Request flow" at bounding box center [731, 450] width 1175 height 31
type lightning-primitive-input-simple "T"
type input "T"
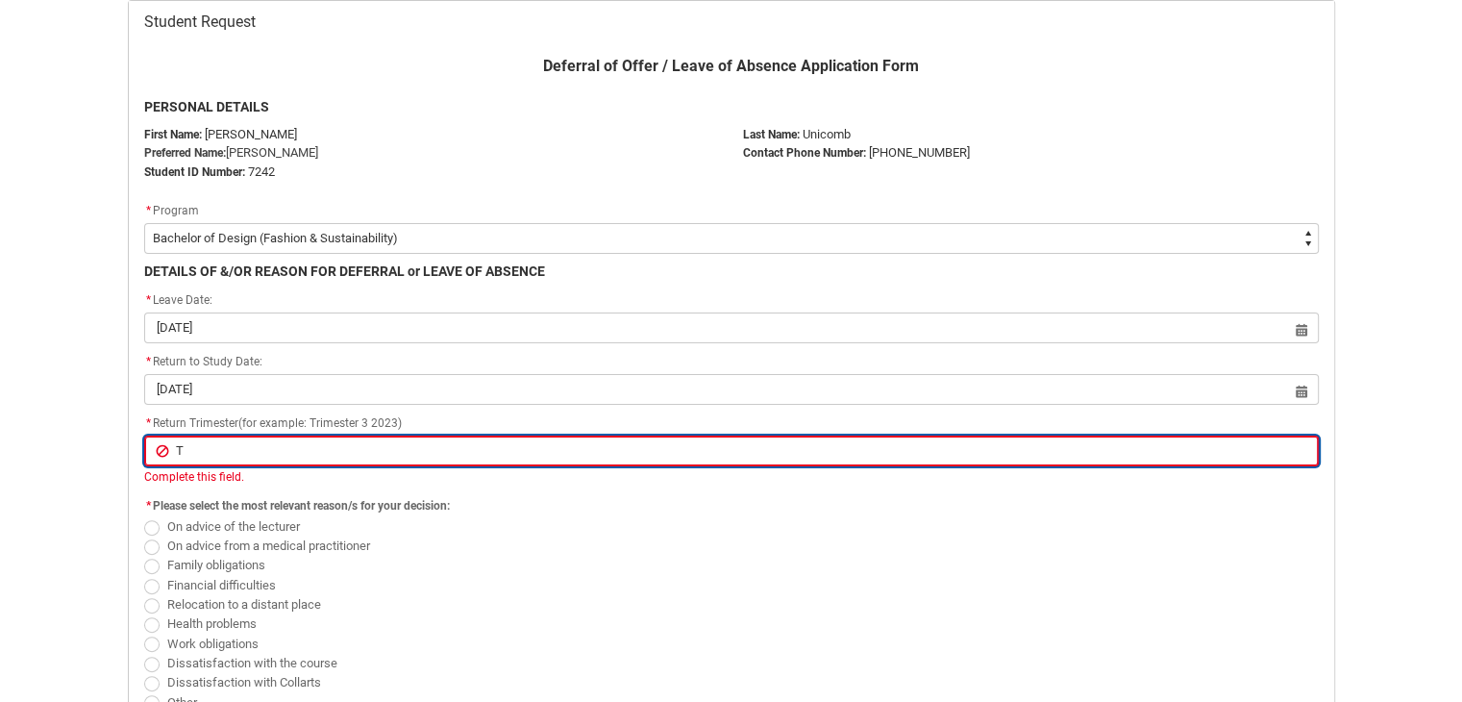
type lightning-primitive-input-simple "Tr"
type input "Tr"
type lightning-primitive-input-simple "Tri"
type input "Tri"
type lightning-primitive-input-simple "Trim"
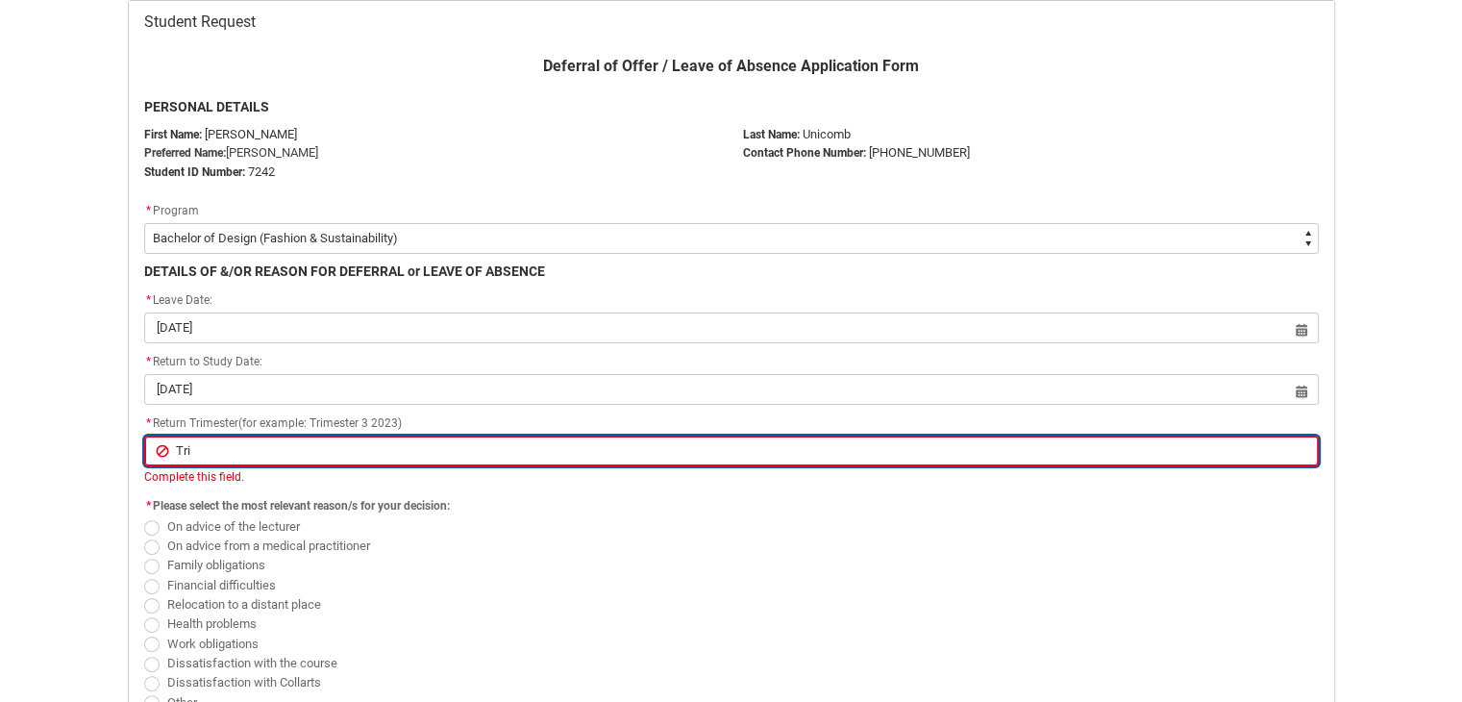
type input "Trim"
type lightning-primitive-input-simple "Trime"
type input "Trime"
type lightning-primitive-input-simple "Trimet"
type input "Trimet"
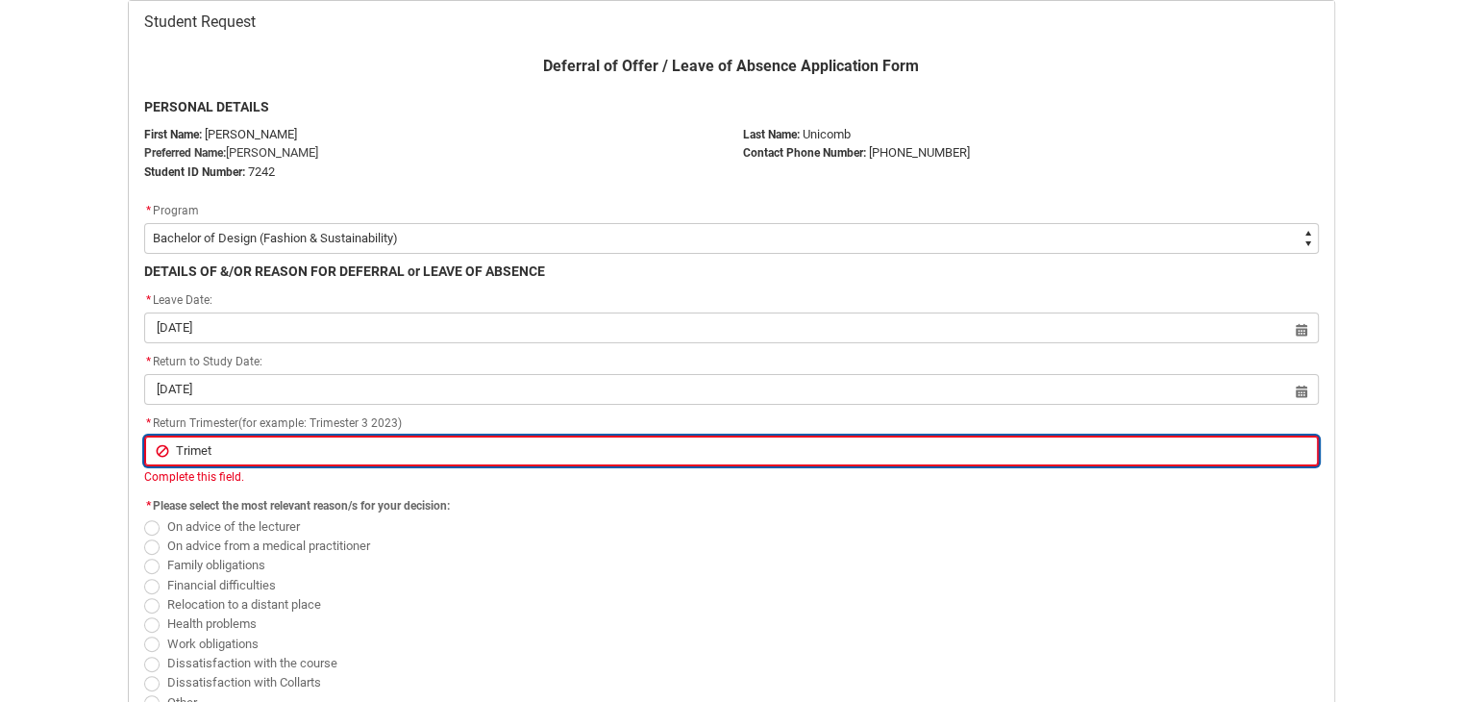
type lightning-primitive-input-simple "Trimet="
type input "Trimet="
type lightning-primitive-input-simple "Trimet"
type input "Trimet"
type lightning-primitive-input-simple "Trime"
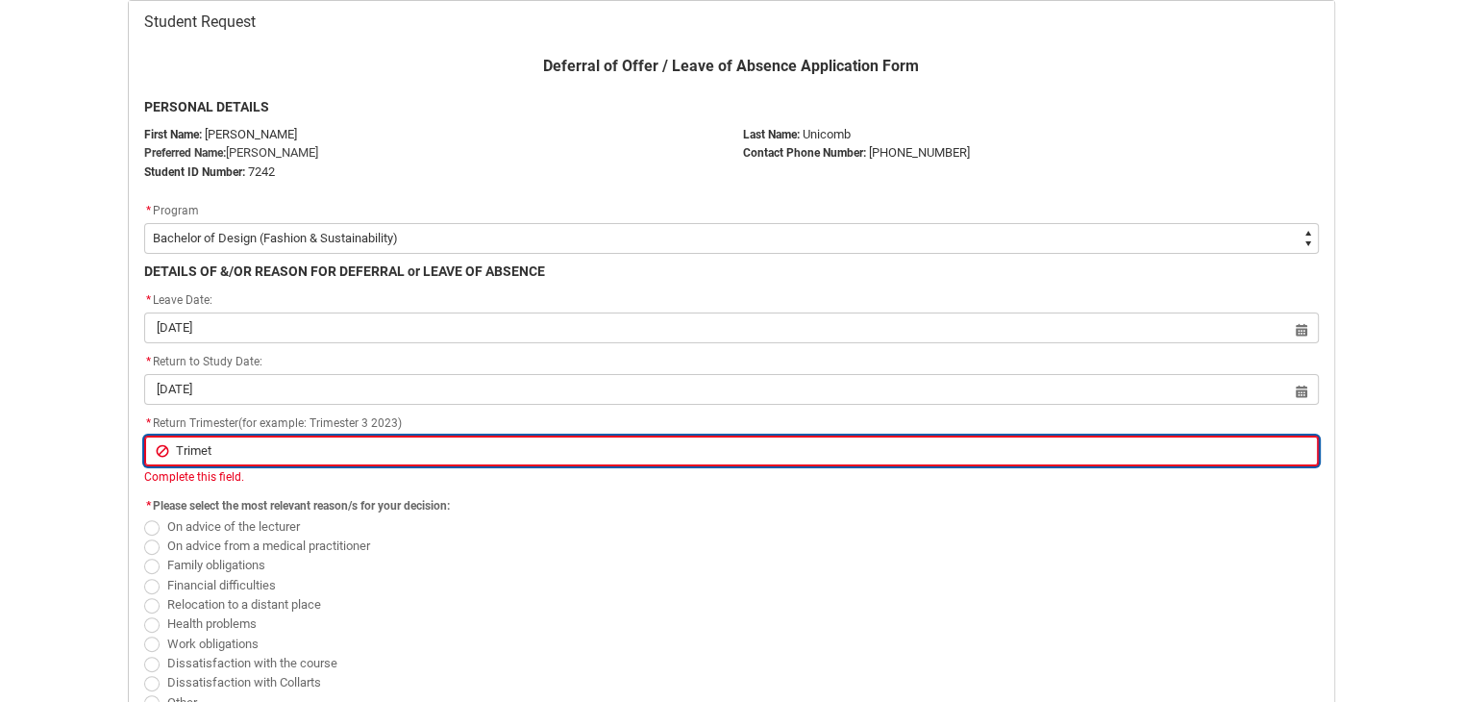
type input "Trime"
type lightning-primitive-input-simple "Trim"
type input "Trim"
type lightning-primitive-input-simple "Tri"
type input "Tri"
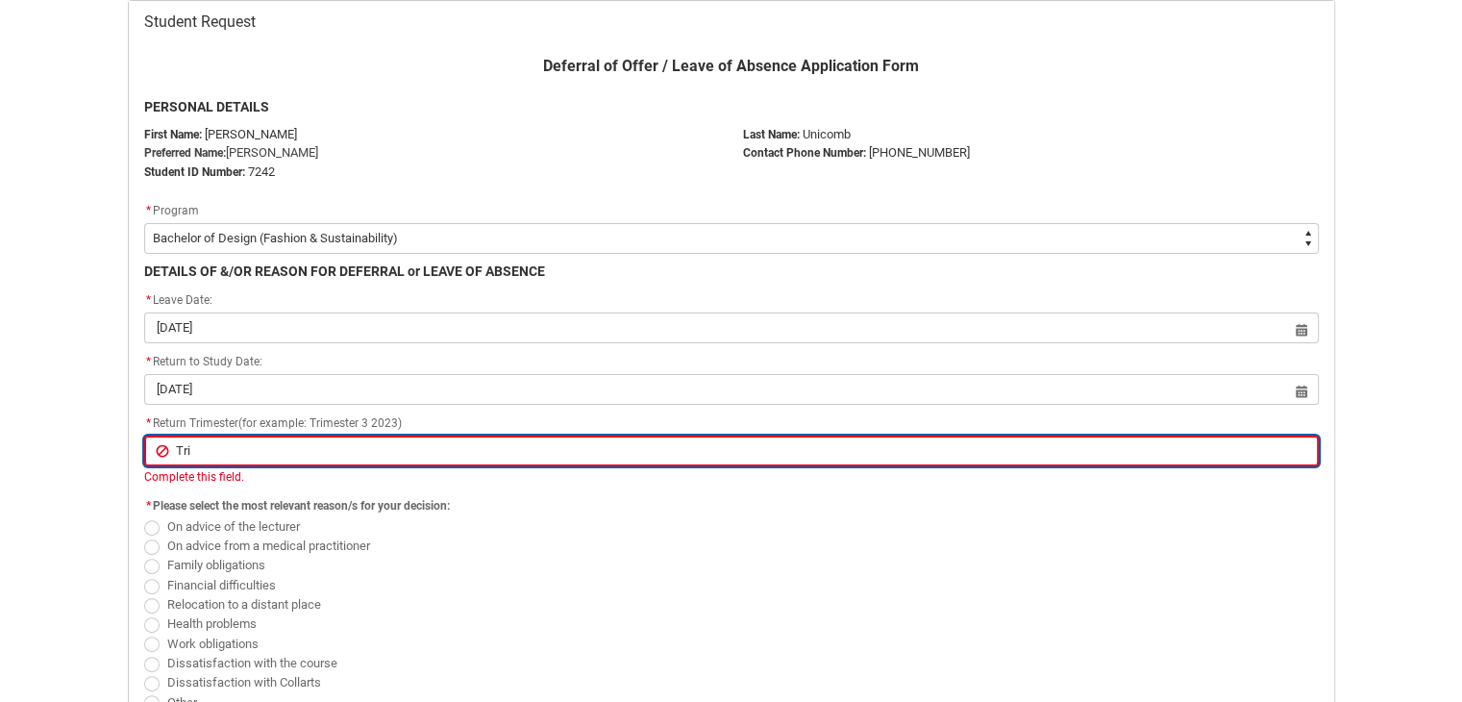
type lightning-primitive-input-simple "Tr"
type input "Tr"
type lightning-primitive-input-simple "T"
type input "T"
type lightning-primitive-input-simple "T"
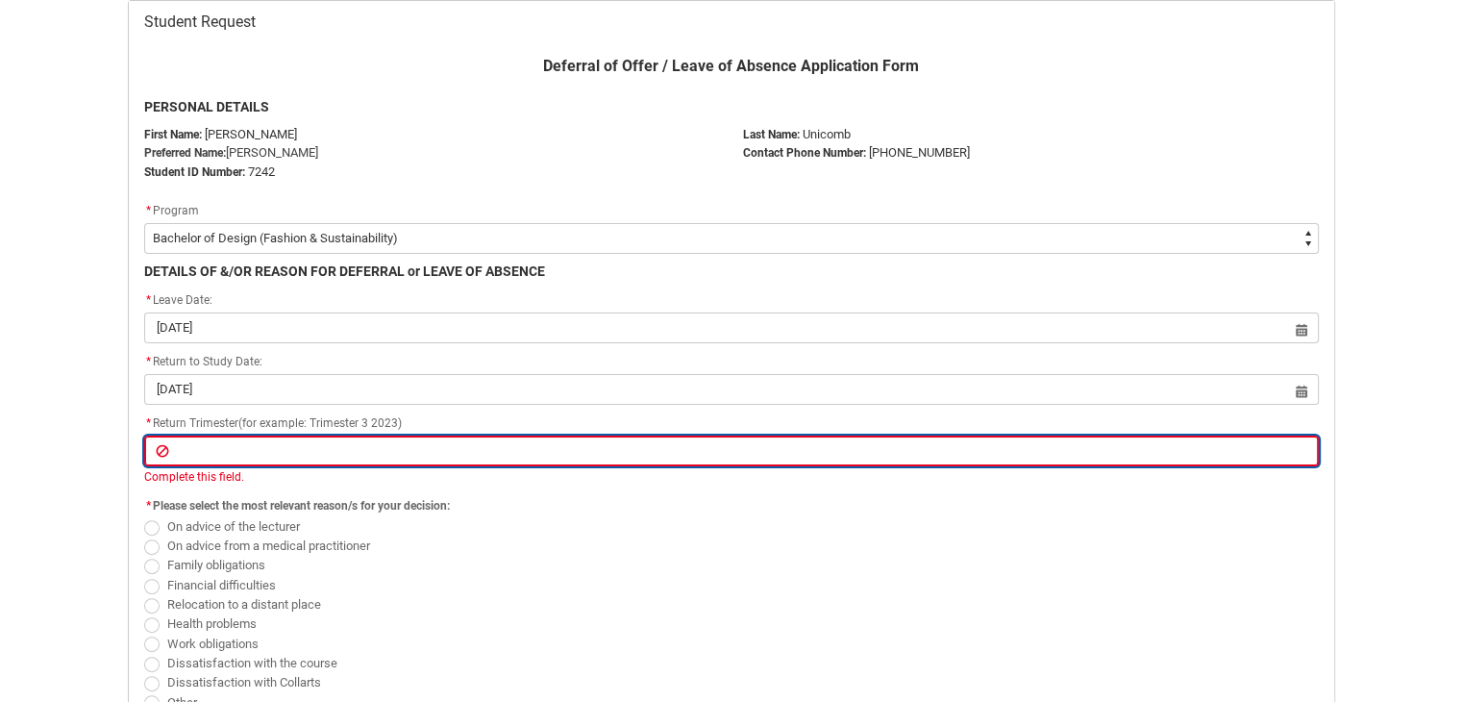
type input "T"
type lightning-primitive-input-simple "Tr"
type input "Tr"
type lightning-primitive-input-simple "Tri"
type input "Tri"
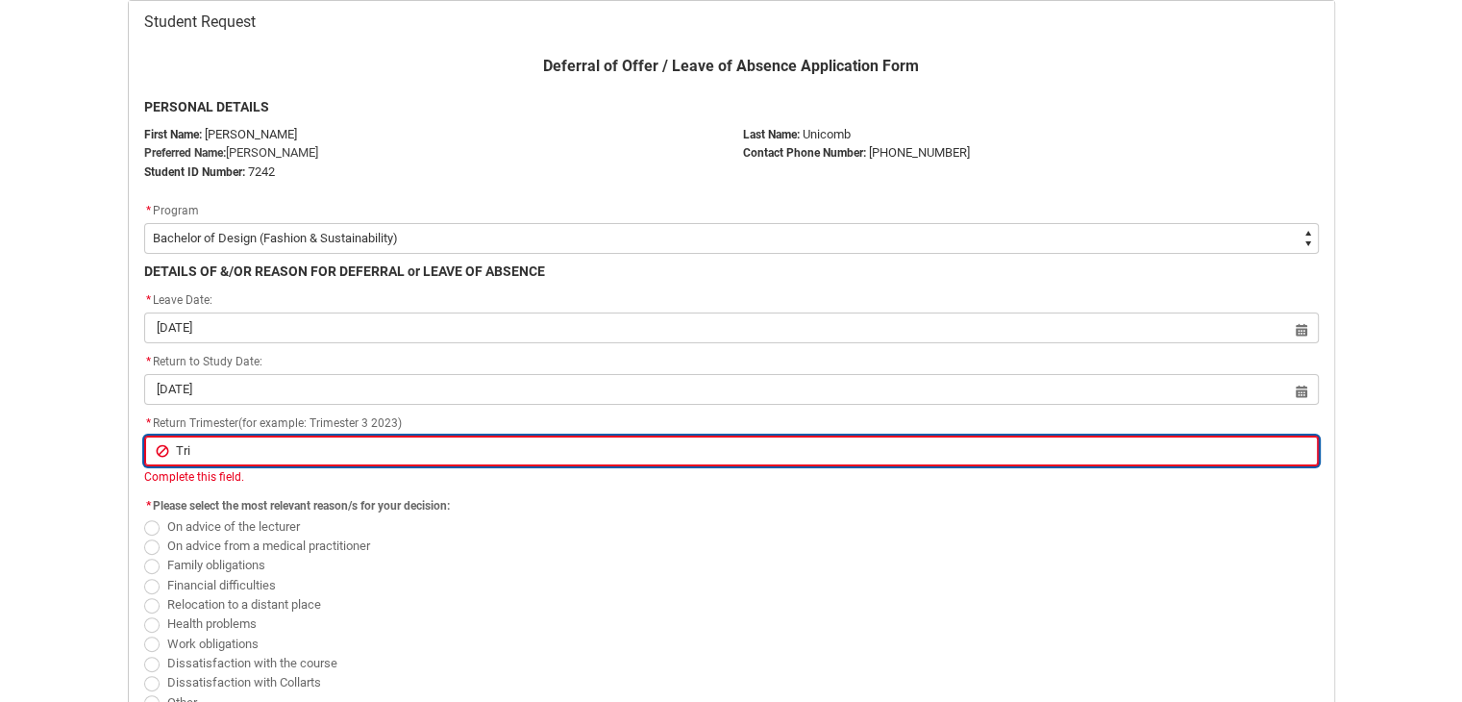
type lightning-primitive-input-simple "Trim"
type input "Trim"
type lightning-primitive-input-simple "Trime"
type input "Trime"
type lightning-primitive-input-simple "Trimes"
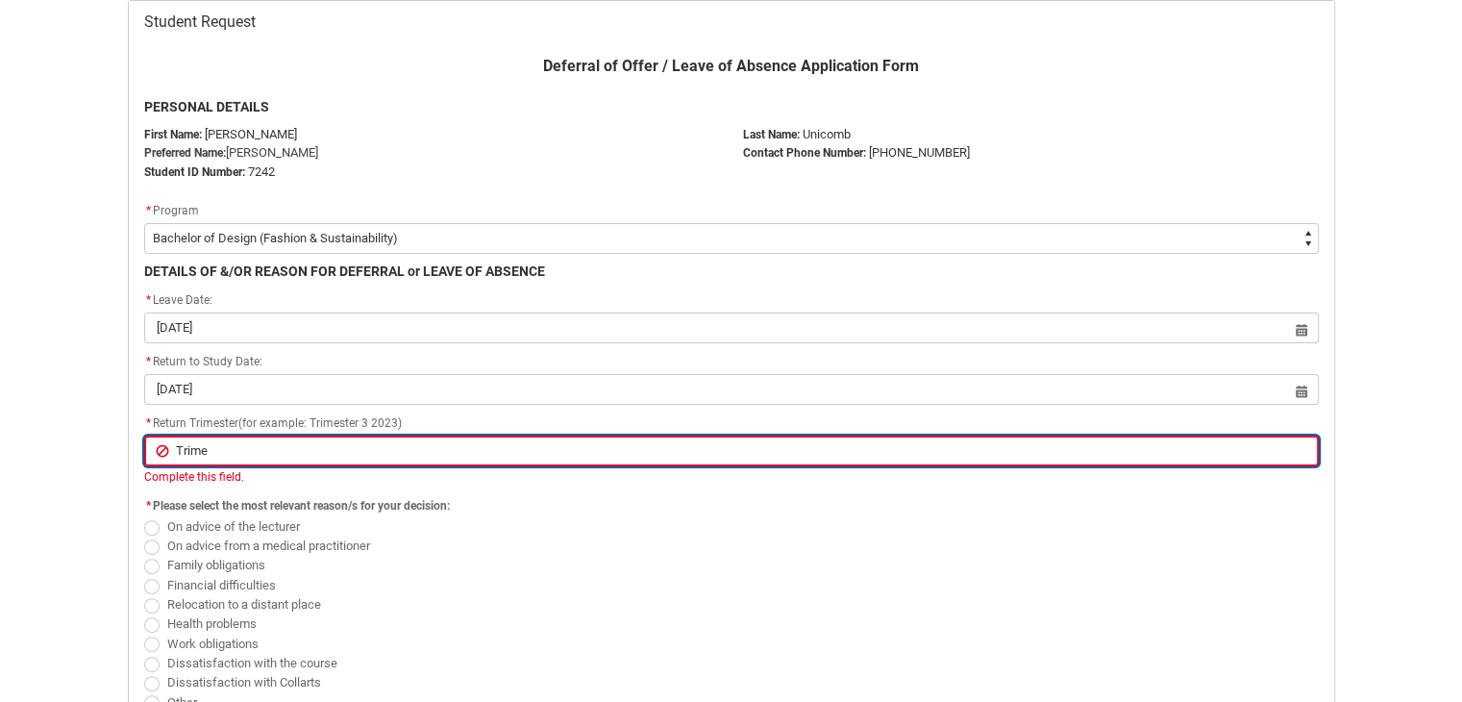
type input "Trimes"
type lightning-primitive-input-simple "Trimest"
type input "Trimest"
type lightning-primitive-input-simple "Trimeste"
type input "Trimeste"
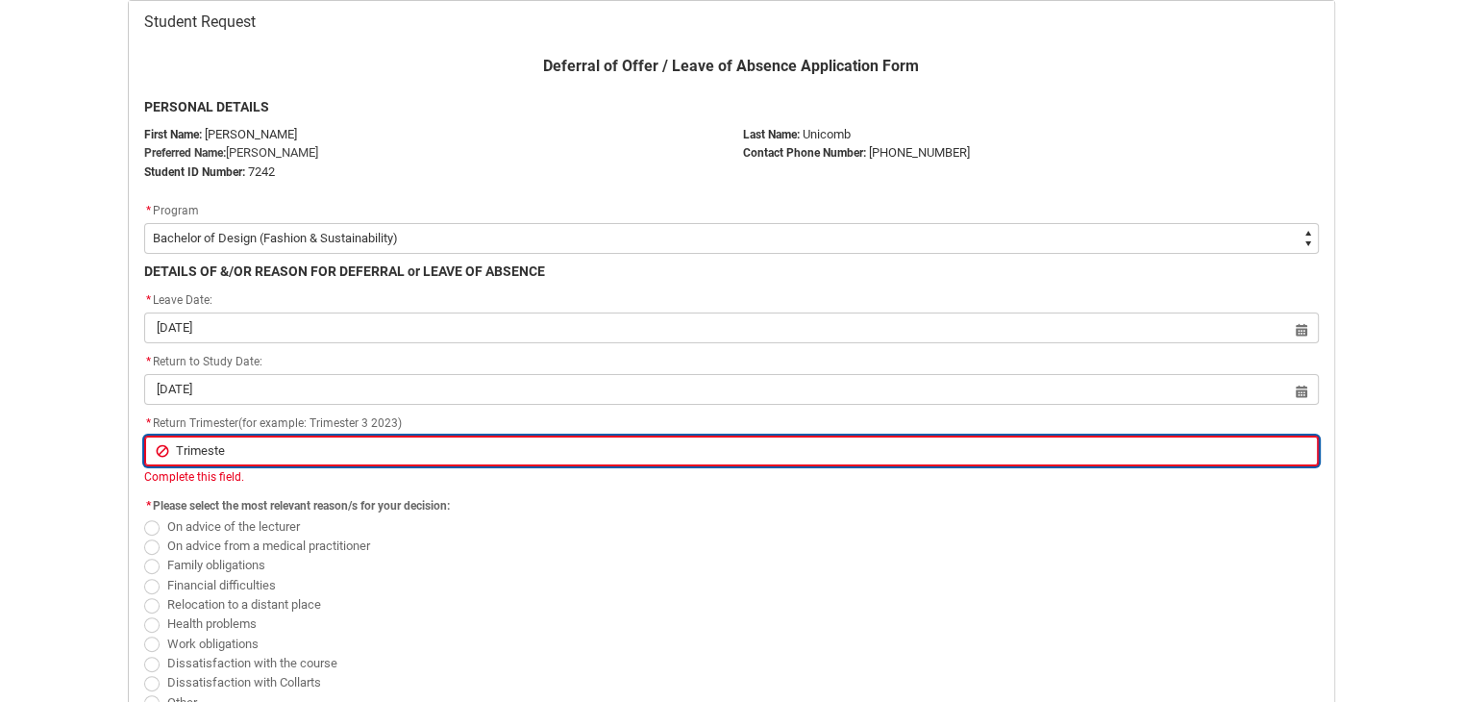
type lightning-primitive-input-simple "Trimester"
type input "Trimester"
type lightning-primitive-input-simple "Trimester"
type input "Trimester"
type lightning-primitive-input-simple "Trimester 1"
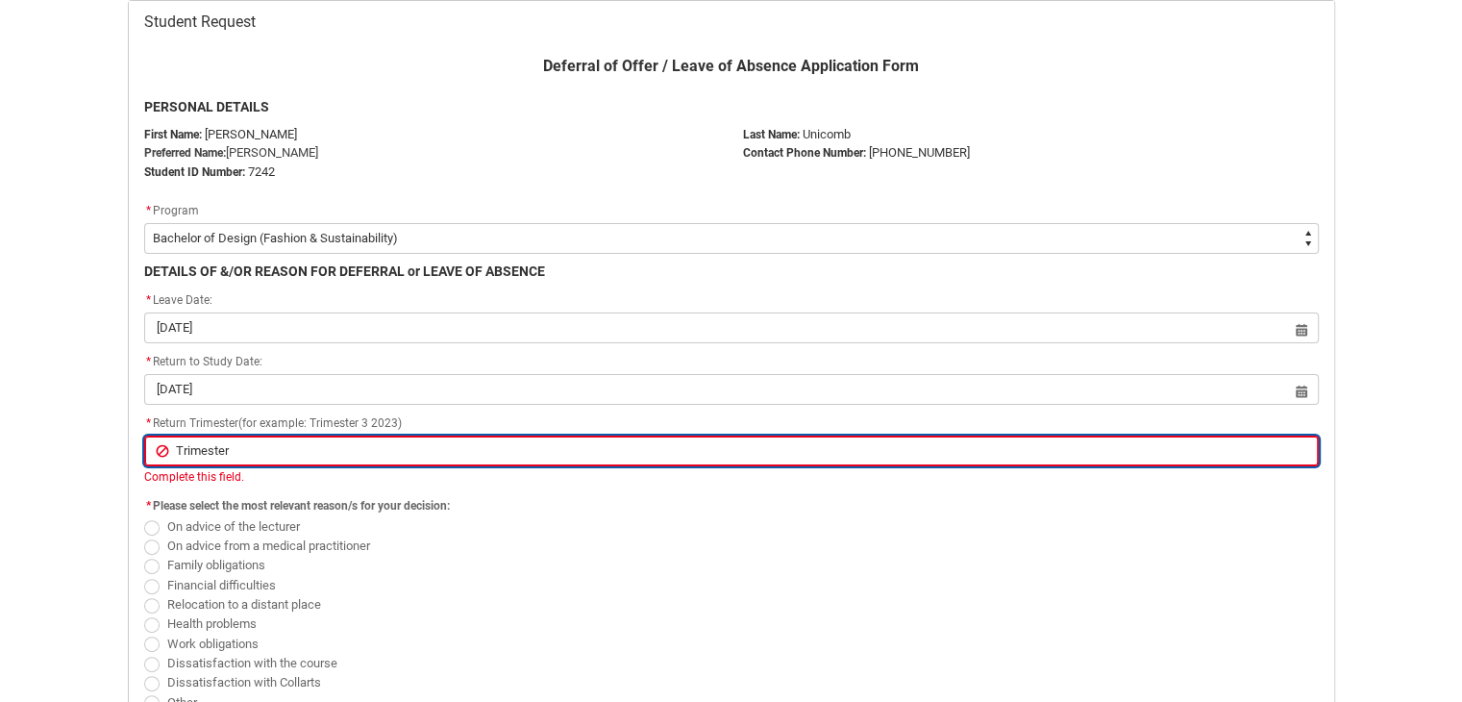
type input "Trimester 1"
type lightning-primitive-input-simple "Trimester 1"
type input "Trimester 1"
type lightning-primitive-input-simple "Trimester 1 2"
type input "Trimester 1 2"
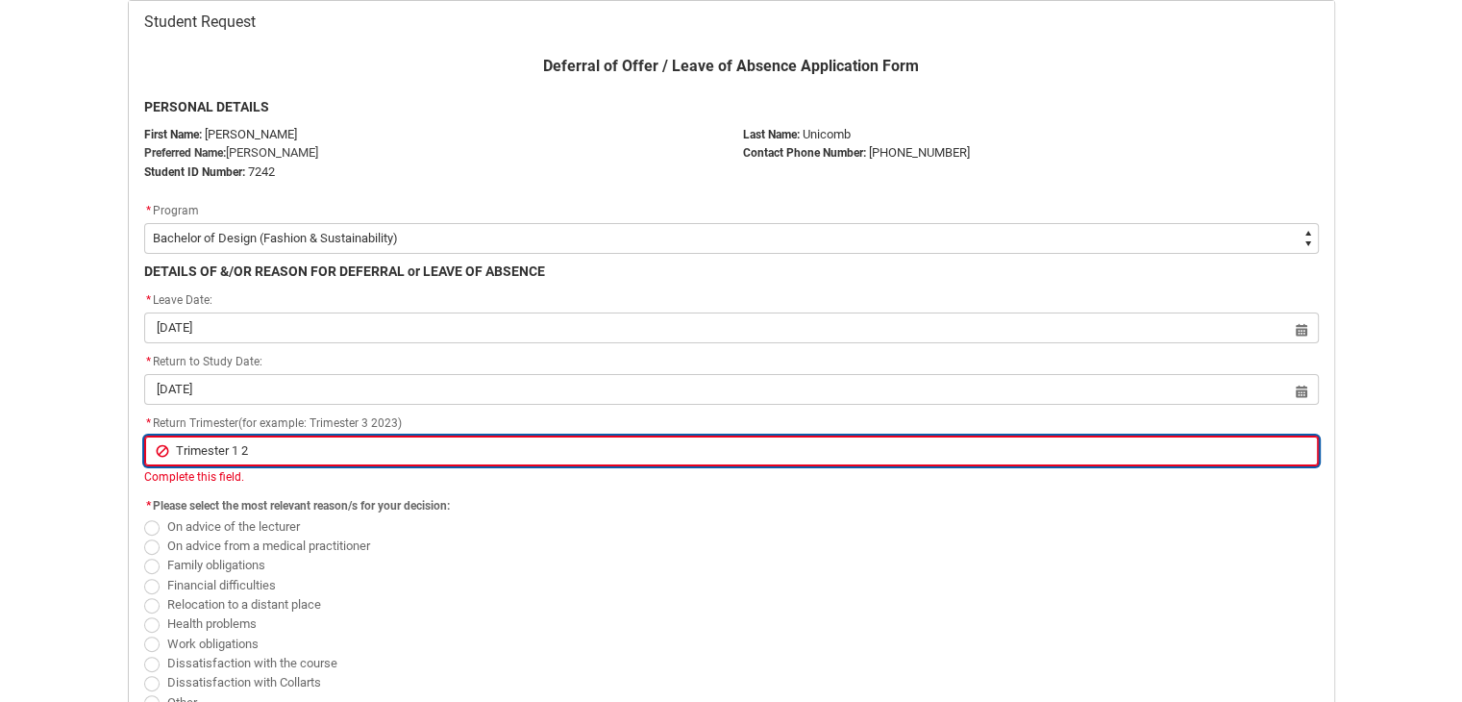
type lightning-primitive-input-simple "Trimester 1 20"
type input "Trimester 1 20"
type lightning-primitive-input-simple "Trimester 1 202"
type input "Trimester 1 202"
type lightning-primitive-input-simple "Trimester 1 2027"
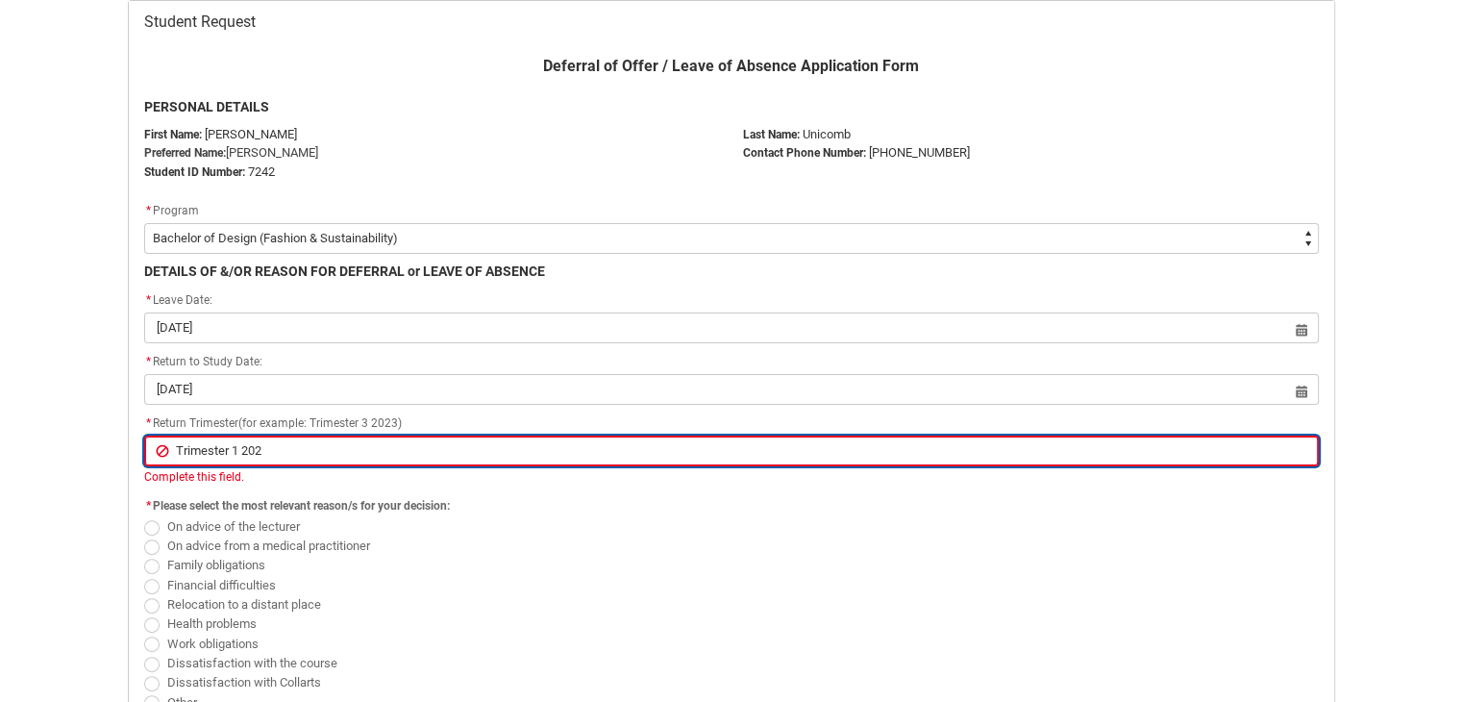
type input "Trimester 1 2027"
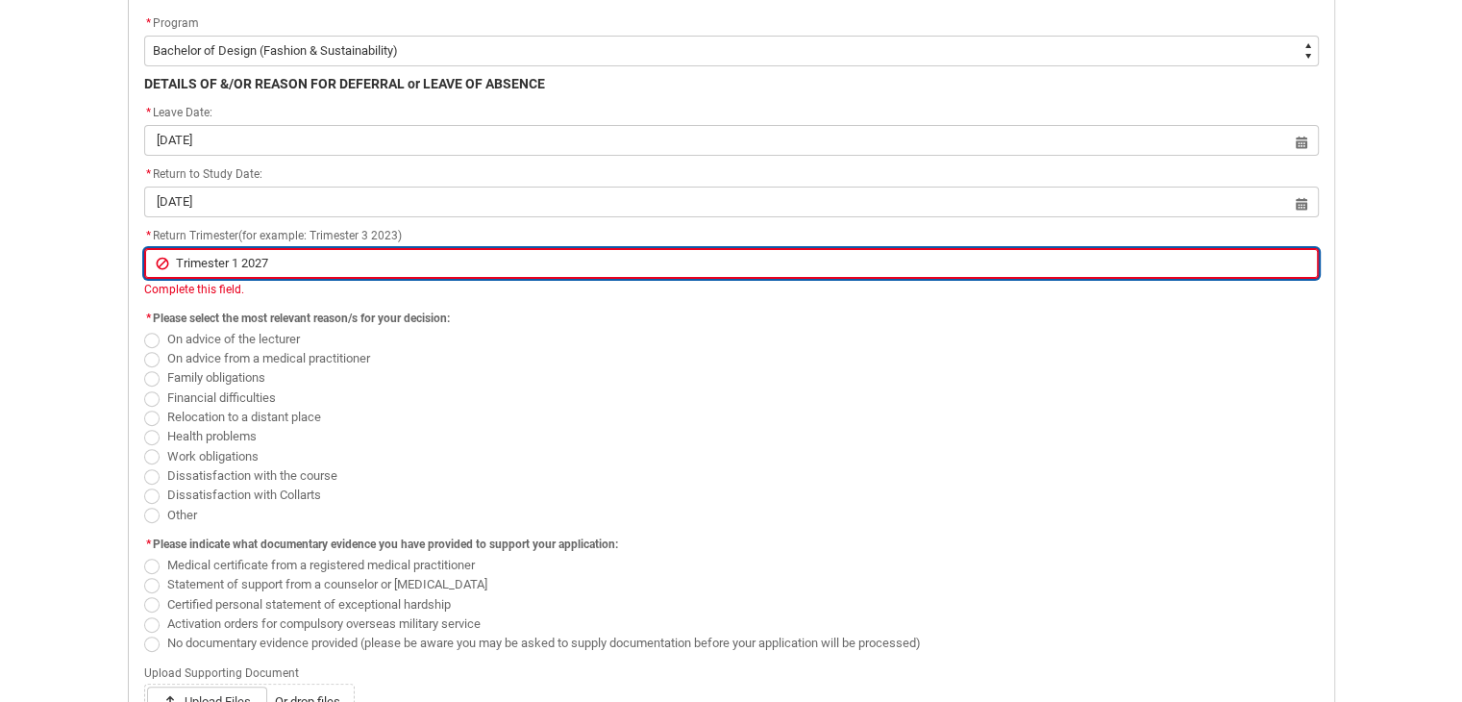
scroll to position [588, 0]
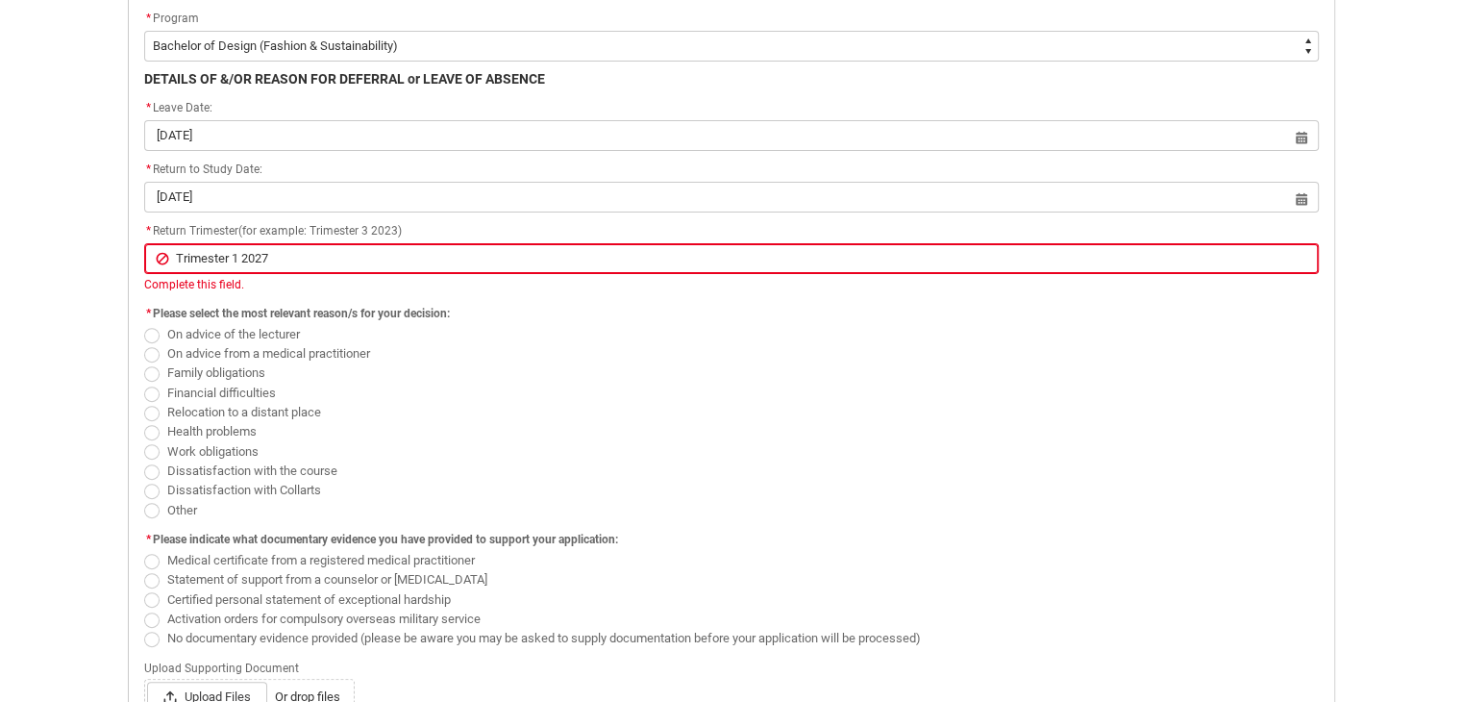
drag, startPoint x: 459, startPoint y: 300, endPoint x: 452, endPoint y: 308, distance: 10.2
click at [458, 301] on legend "* Please select the most relevant reason/s for your decision:" at bounding box center [300, 311] width 313 height 21
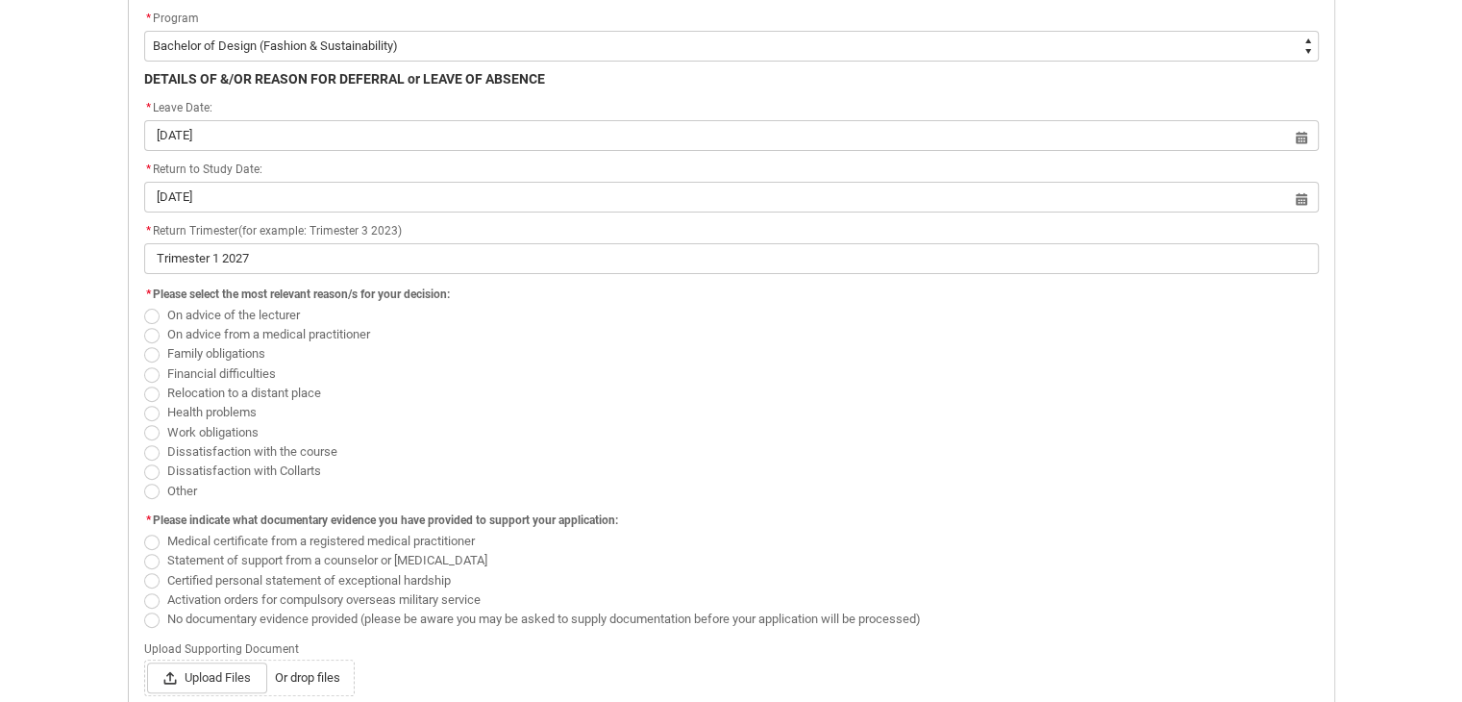
click at [153, 406] on span "Redu_Student_Request flow" at bounding box center [151, 413] width 15 height 15
click at [144, 403] on input "Health problems" at bounding box center [143, 402] width 1 height 1
radio input "true"
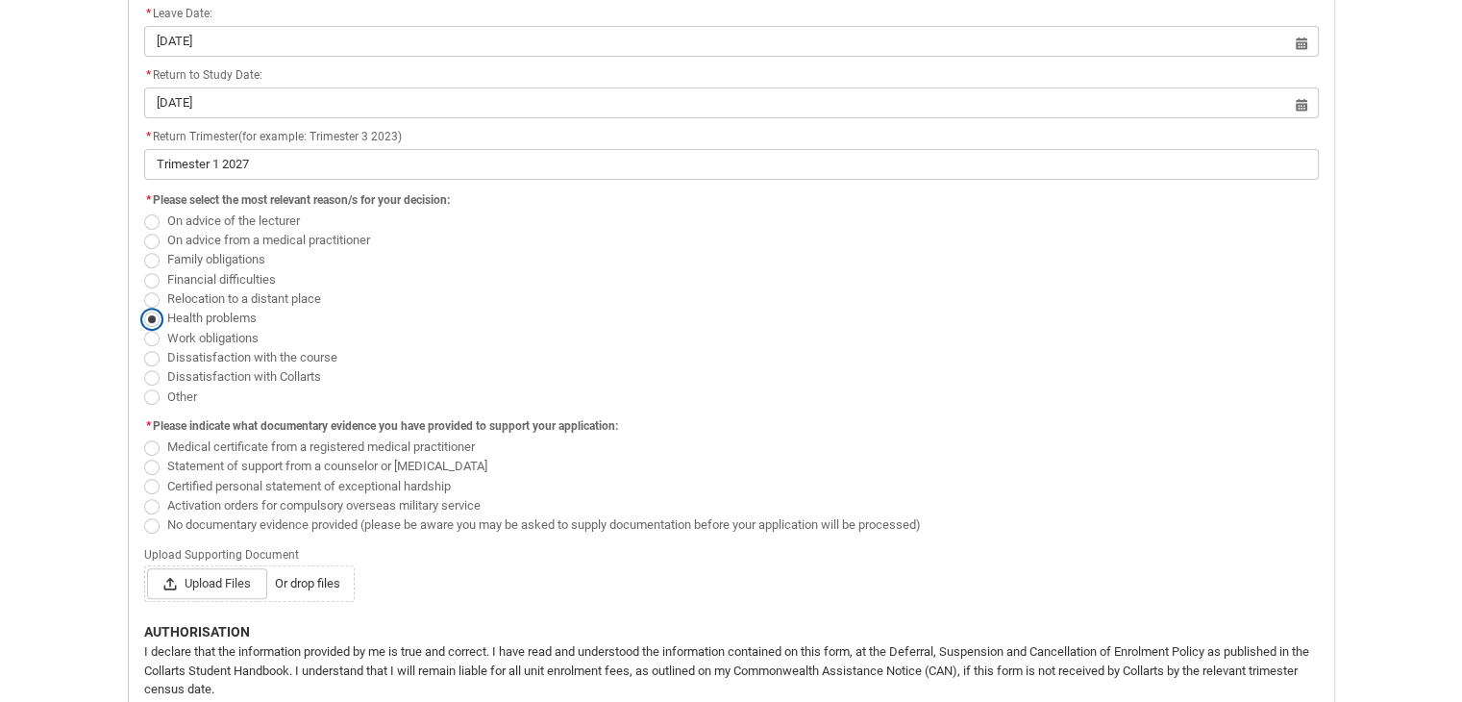
scroll to position [701, 0]
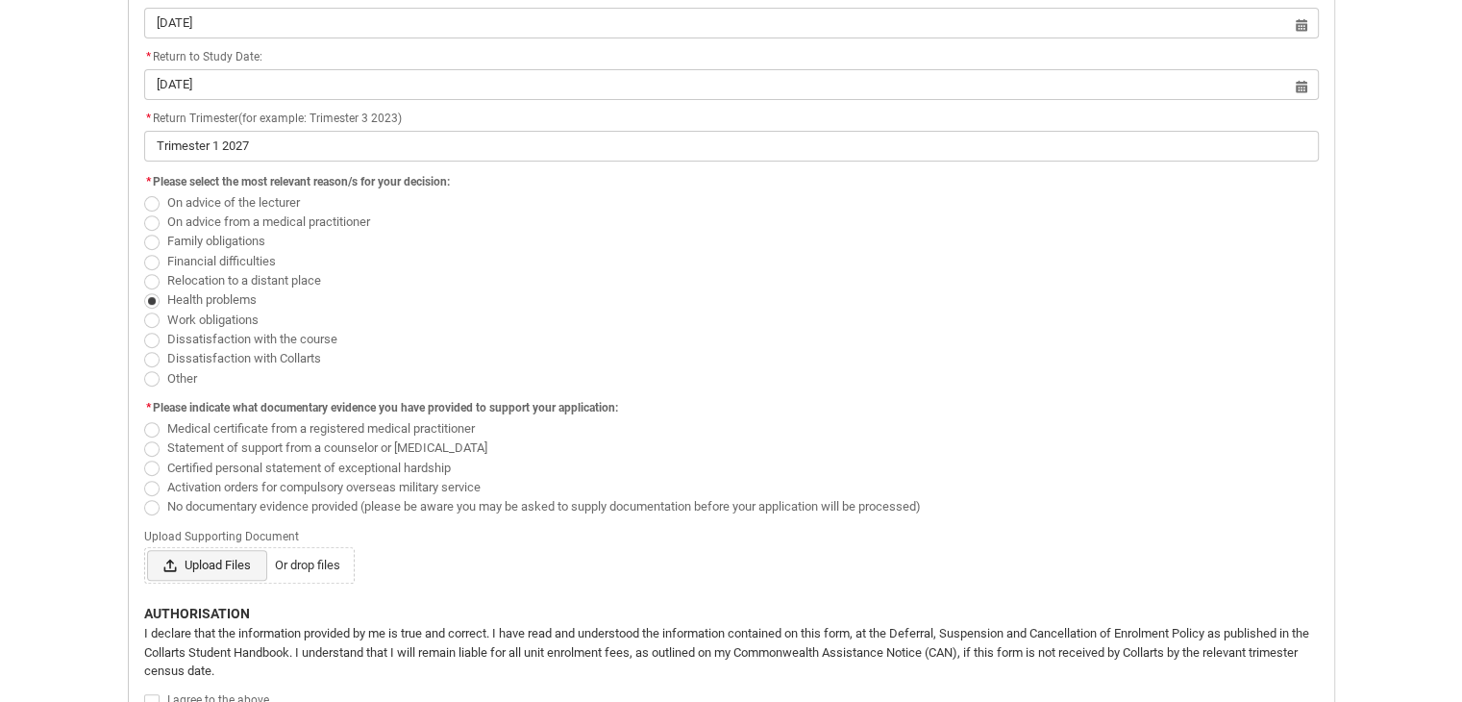
click at [218, 557] on span "Upload Files" at bounding box center [207, 565] width 120 height 31
click at [147, 550] on input "Upload Files Or drop files" at bounding box center [146, 549] width 1 height 1
type lightning-input "C:\fakepath\Support Letter Staff Reference Letter - [PERSON_NAME].pdf"
type input "C:\fakepath\Support Letter Staff Reference Letter - [PERSON_NAME].pdf"
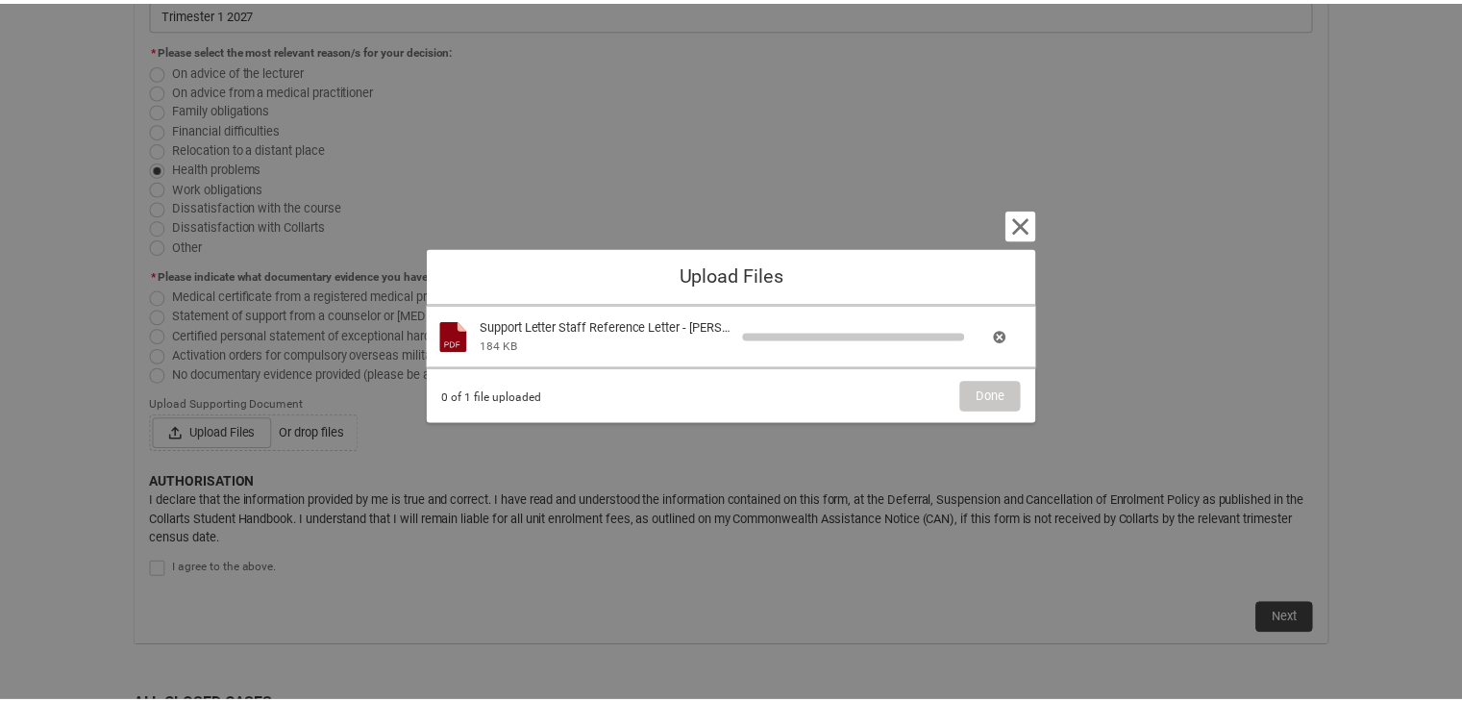
scroll to position [1085, 0]
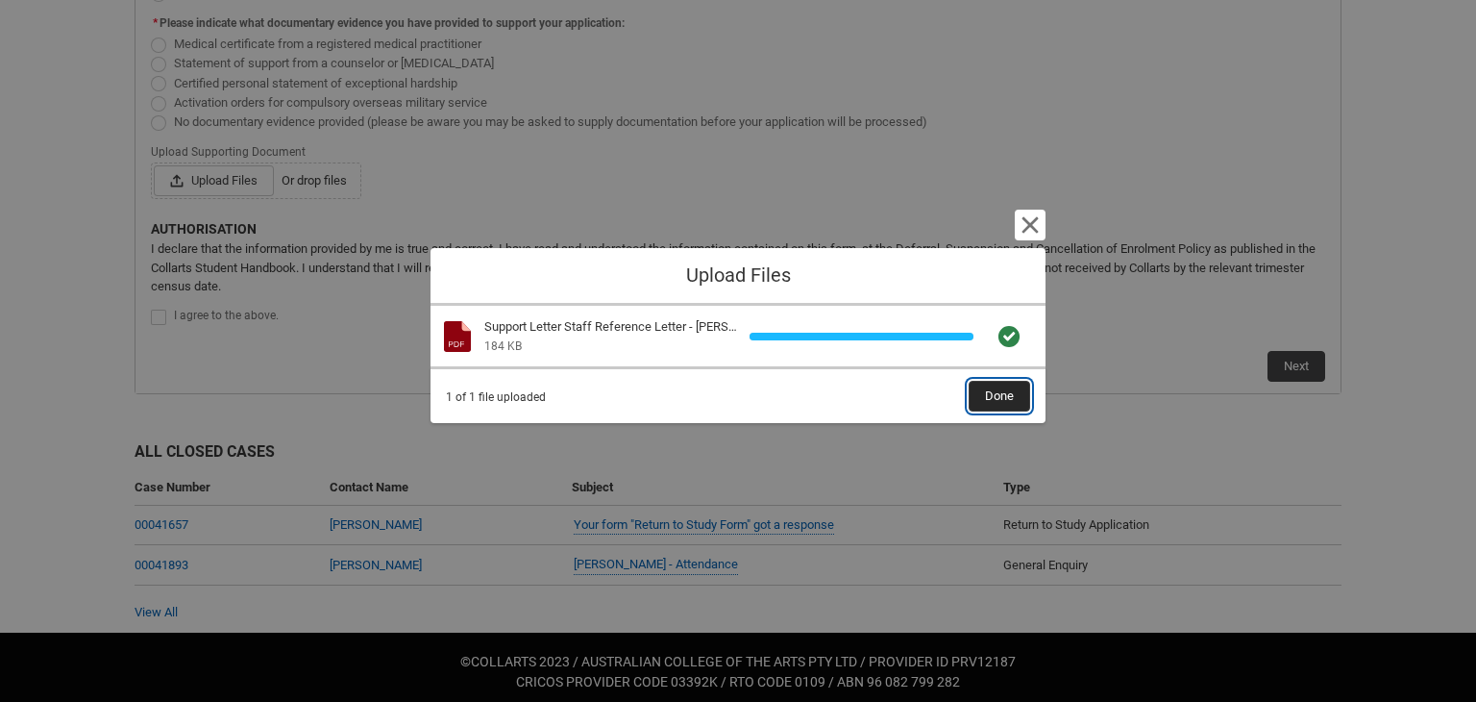
click at [1022, 385] on button "Done" at bounding box center [1000, 396] width 62 height 31
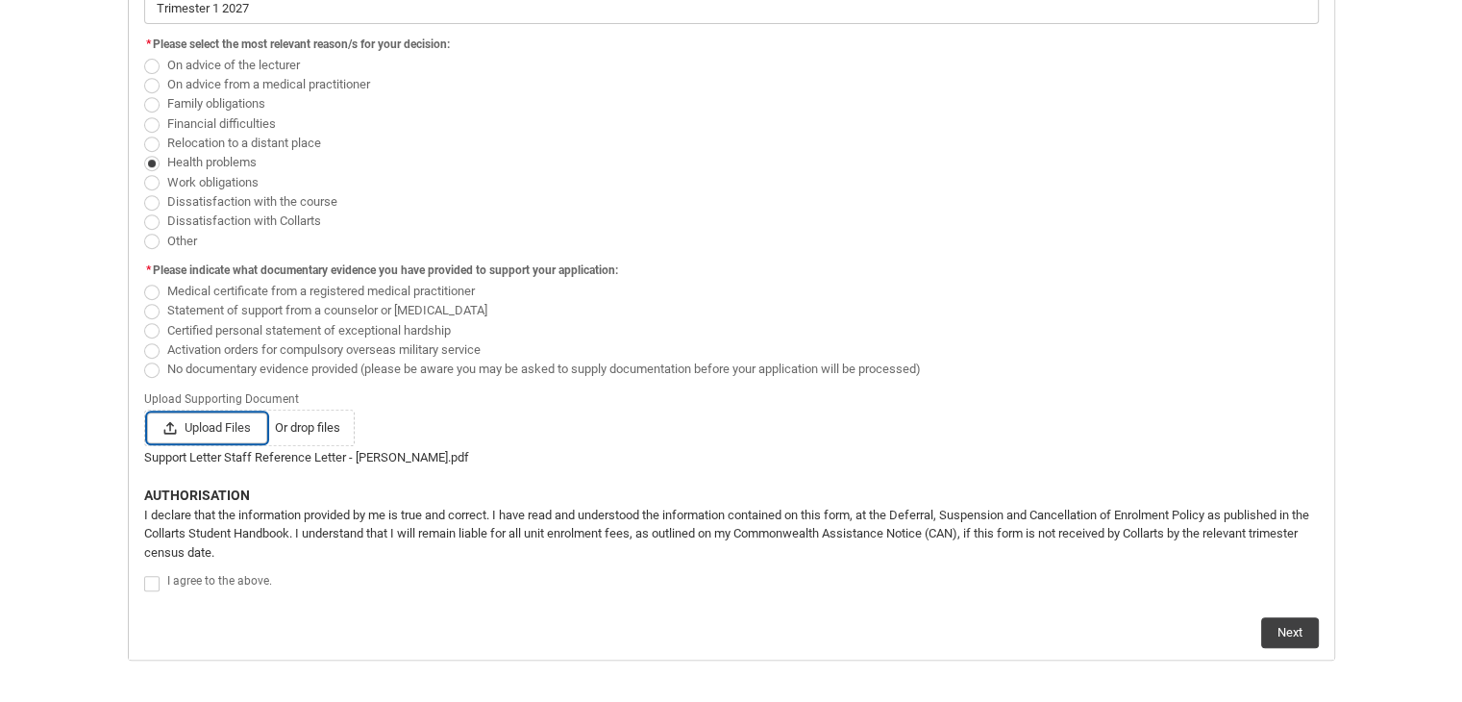
scroll to position [797, 0]
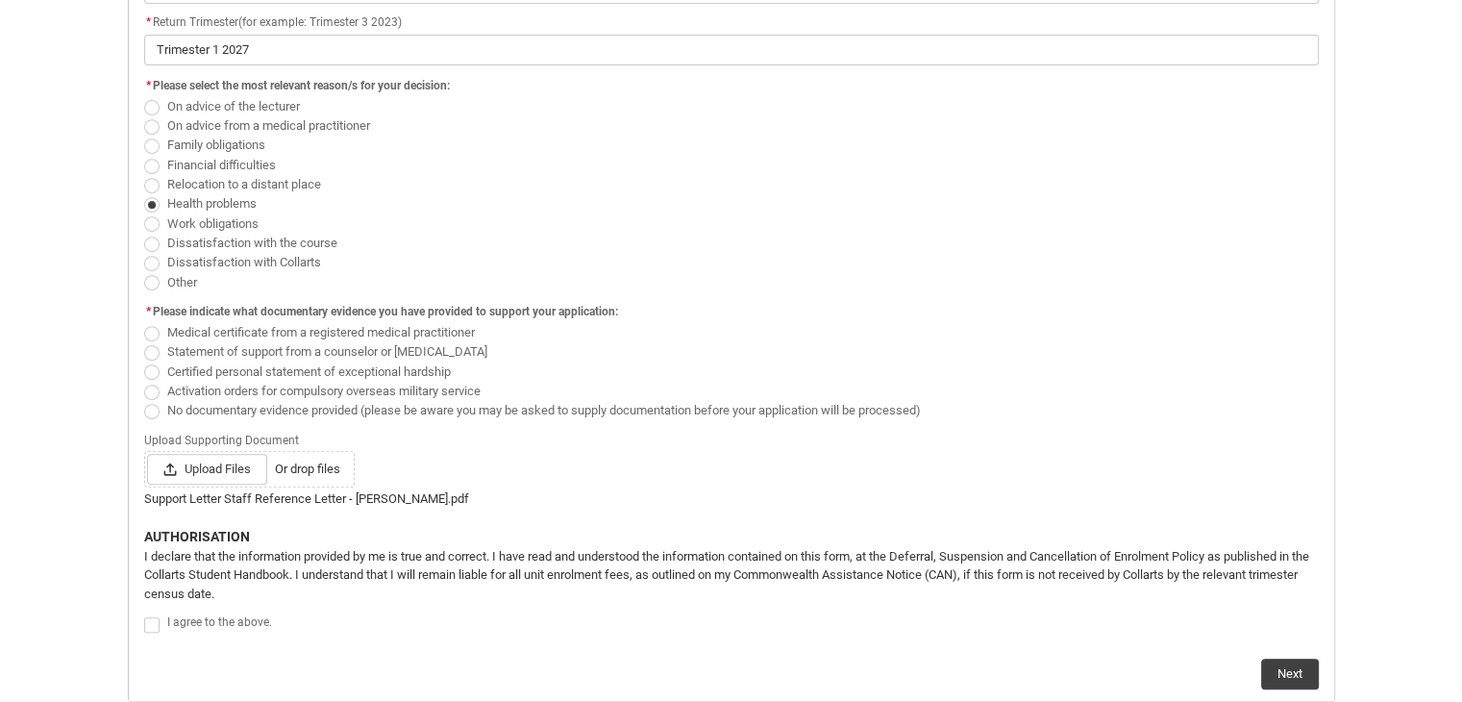
click at [154, 345] on span "Redu_Student_Request flow" at bounding box center [151, 352] width 15 height 15
click at [144, 341] on input "Statement of support from a counselor or [MEDICAL_DATA]" at bounding box center [143, 340] width 1 height 1
radio input "true"
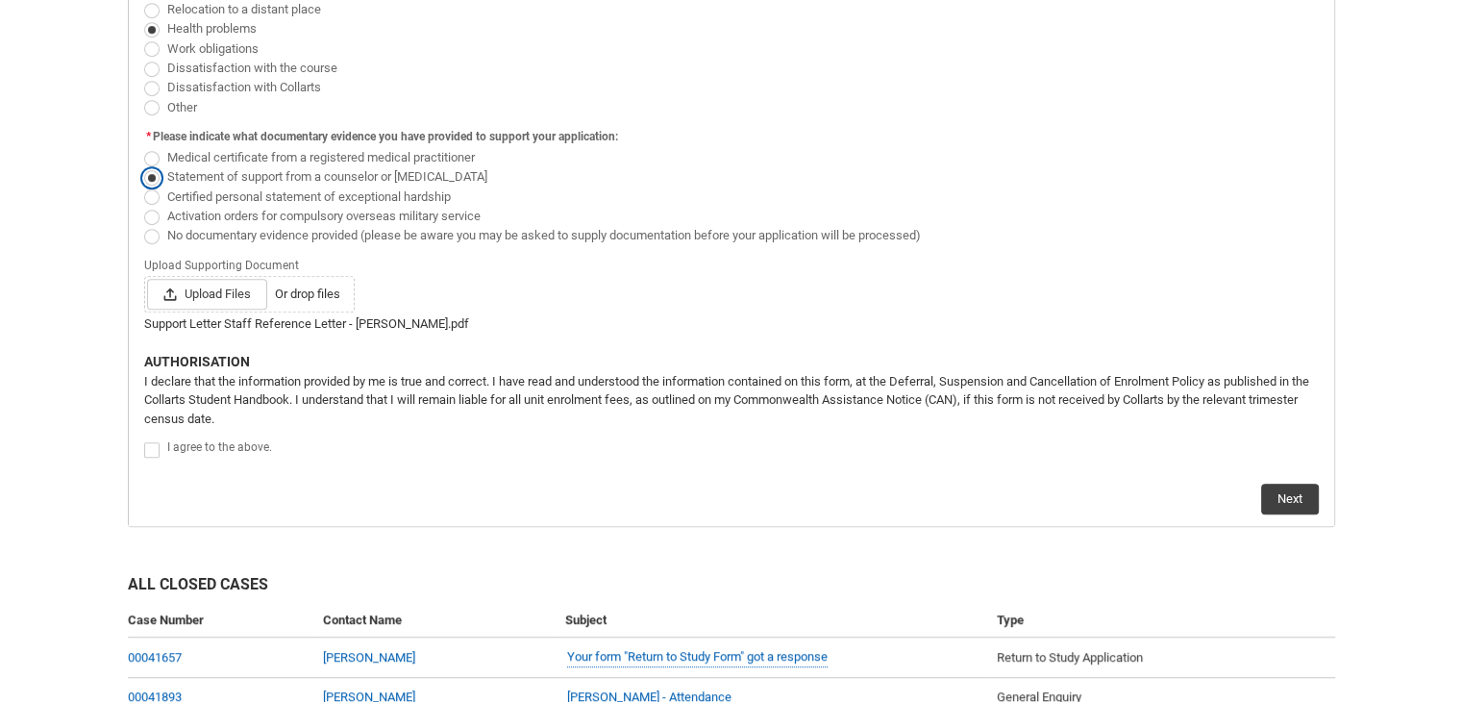
scroll to position [989, 0]
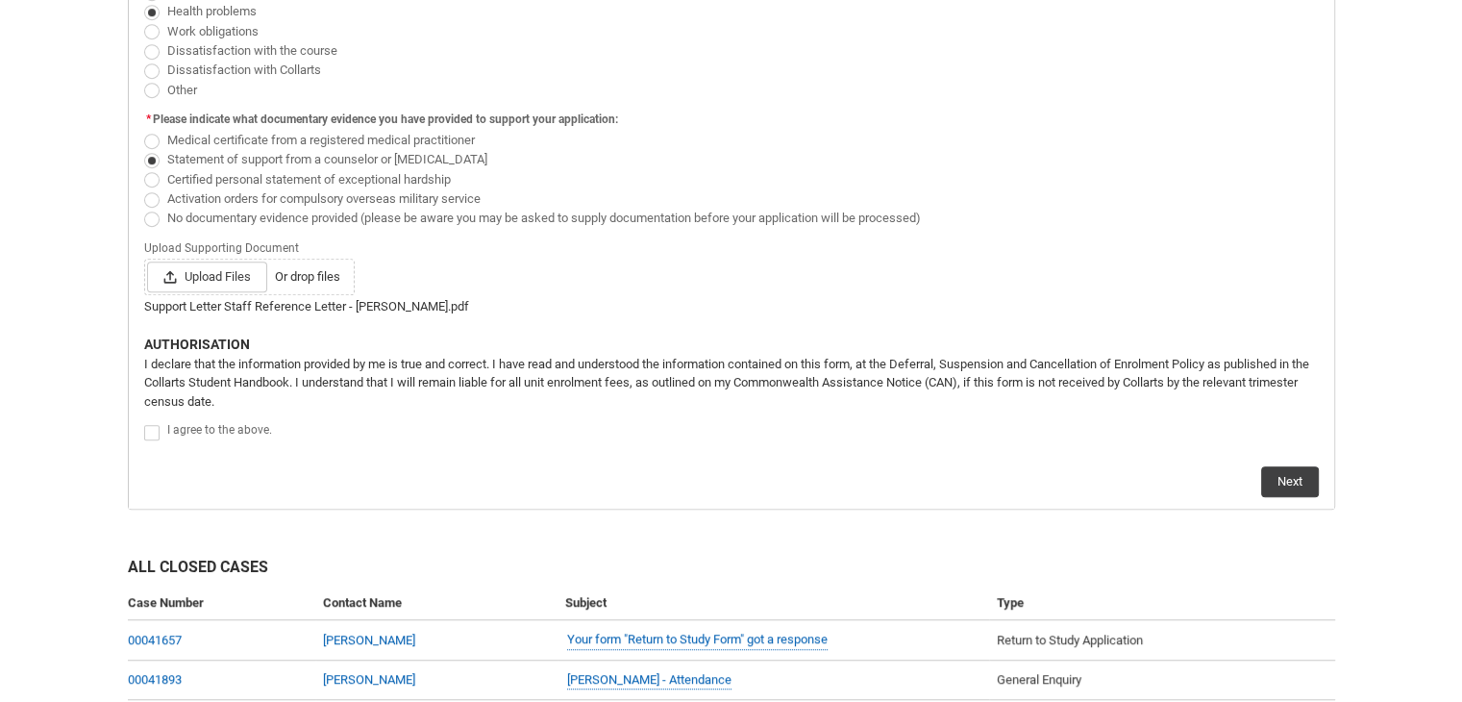
drag, startPoint x: 155, startPoint y: 426, endPoint x: 156, endPoint y: 414, distance: 11.6
click at [156, 426] on span "Redu_Student_Request flow" at bounding box center [151, 432] width 15 height 15
click at [144, 422] on input "Redu_Student_Request flow" at bounding box center [143, 421] width 1 height 1
type lightning-input "true"
checkbox input "true"
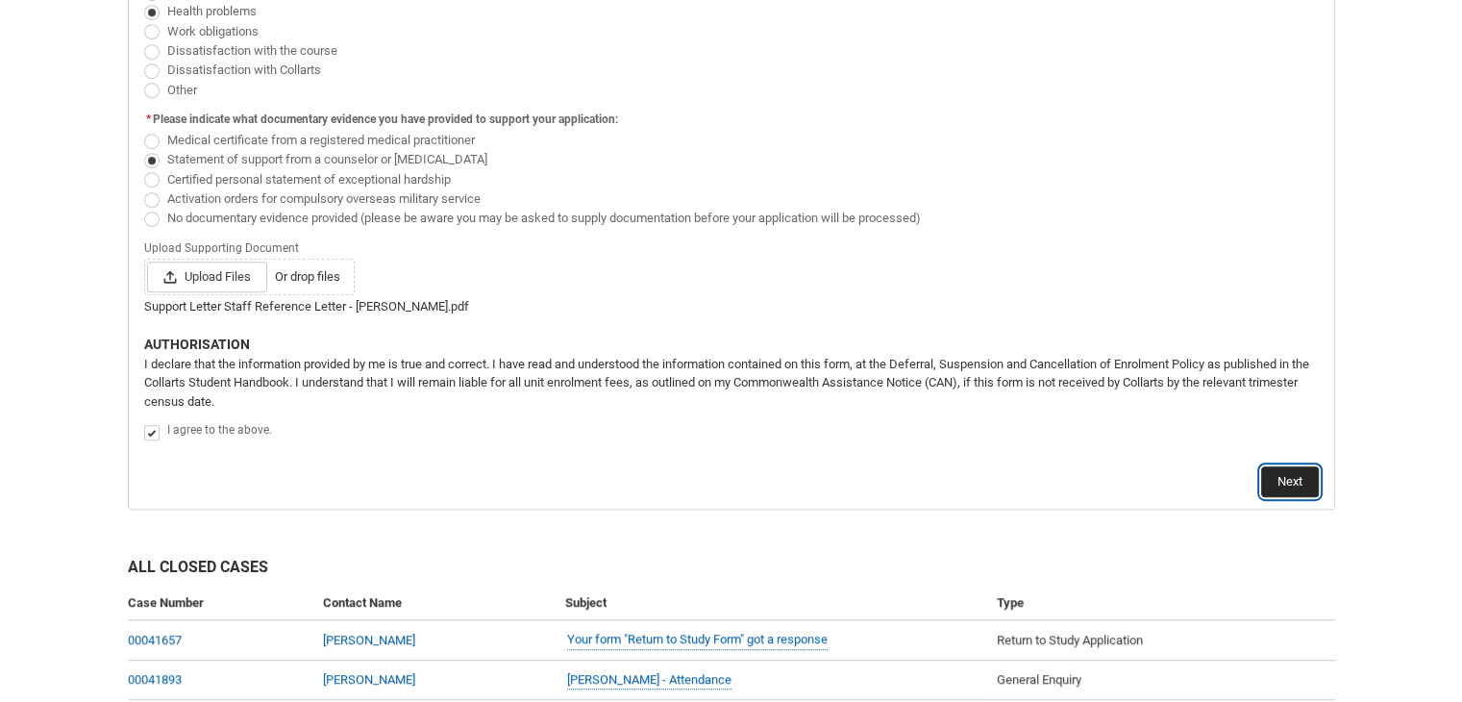
click at [1302, 472] on button "Next" at bounding box center [1290, 481] width 58 height 31
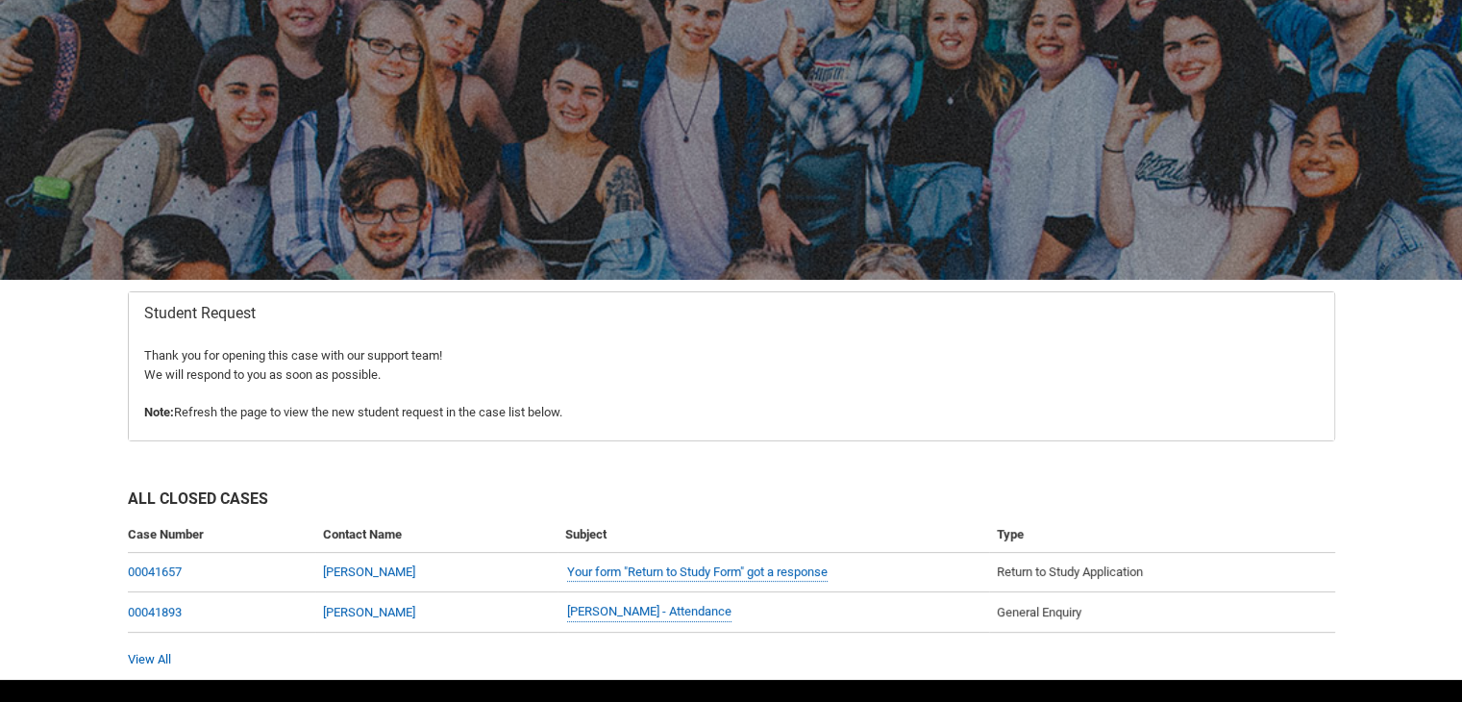
scroll to position [104, 0]
